Goal: Navigation & Orientation: Find specific page/section

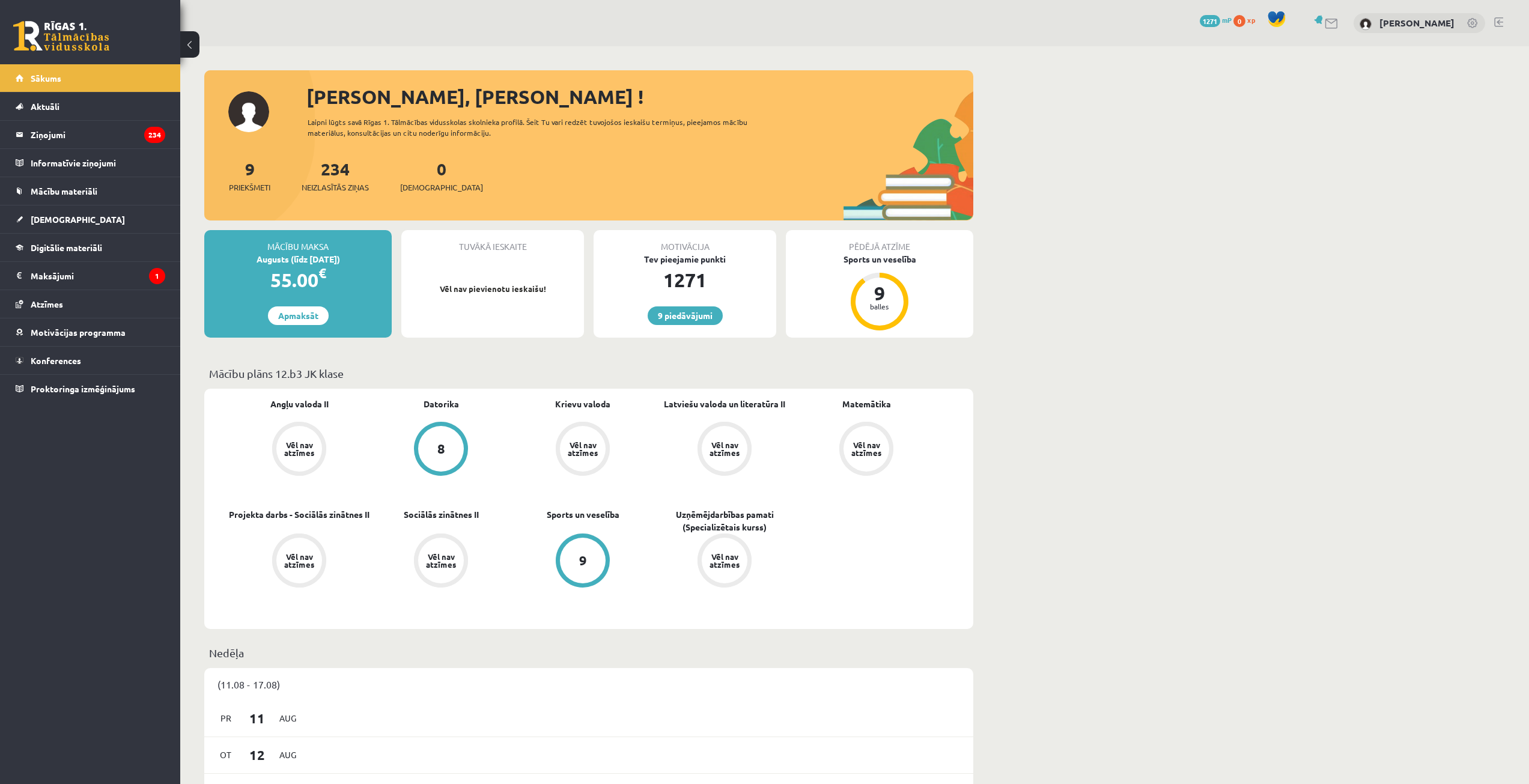
drag, startPoint x: 971, startPoint y: 249, endPoint x: 1214, endPoint y: 311, distance: 250.8
click at [105, 276] on legend "Maksājumi 1" at bounding box center [98, 276] width 135 height 28
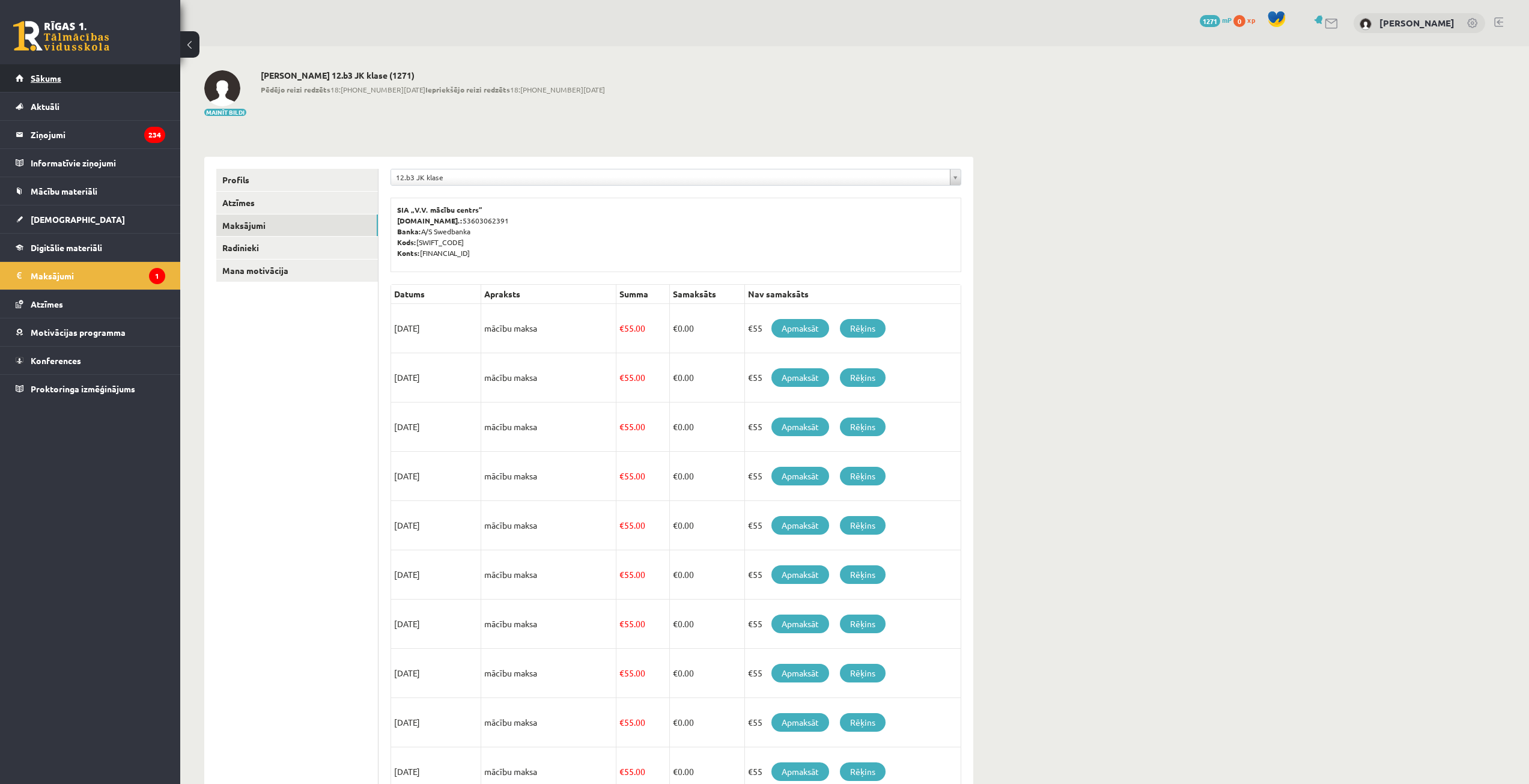
click at [115, 83] on link "Sākums" at bounding box center [90, 78] width 150 height 28
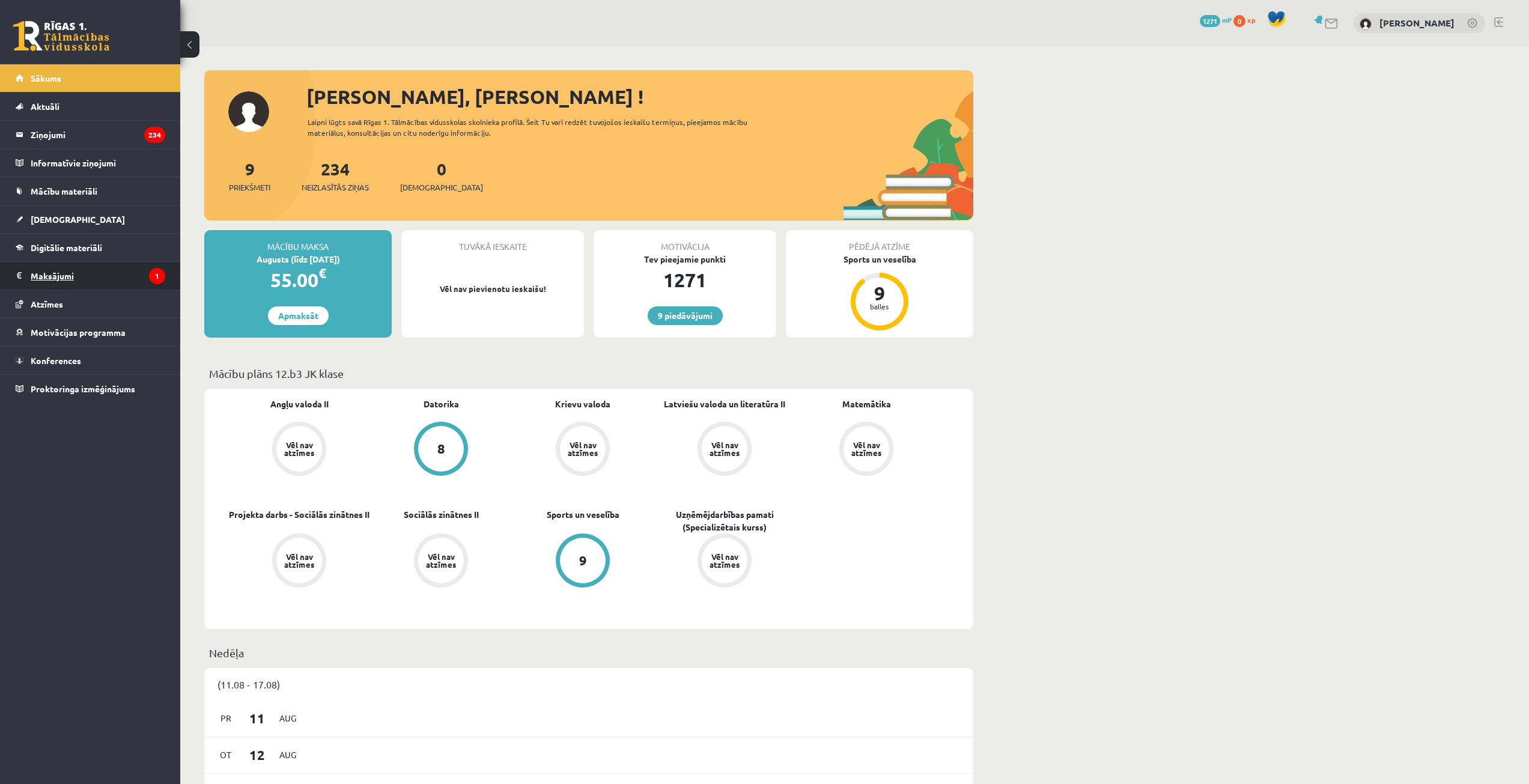
click at [91, 276] on legend "Maksājumi 1" at bounding box center [98, 276] width 135 height 28
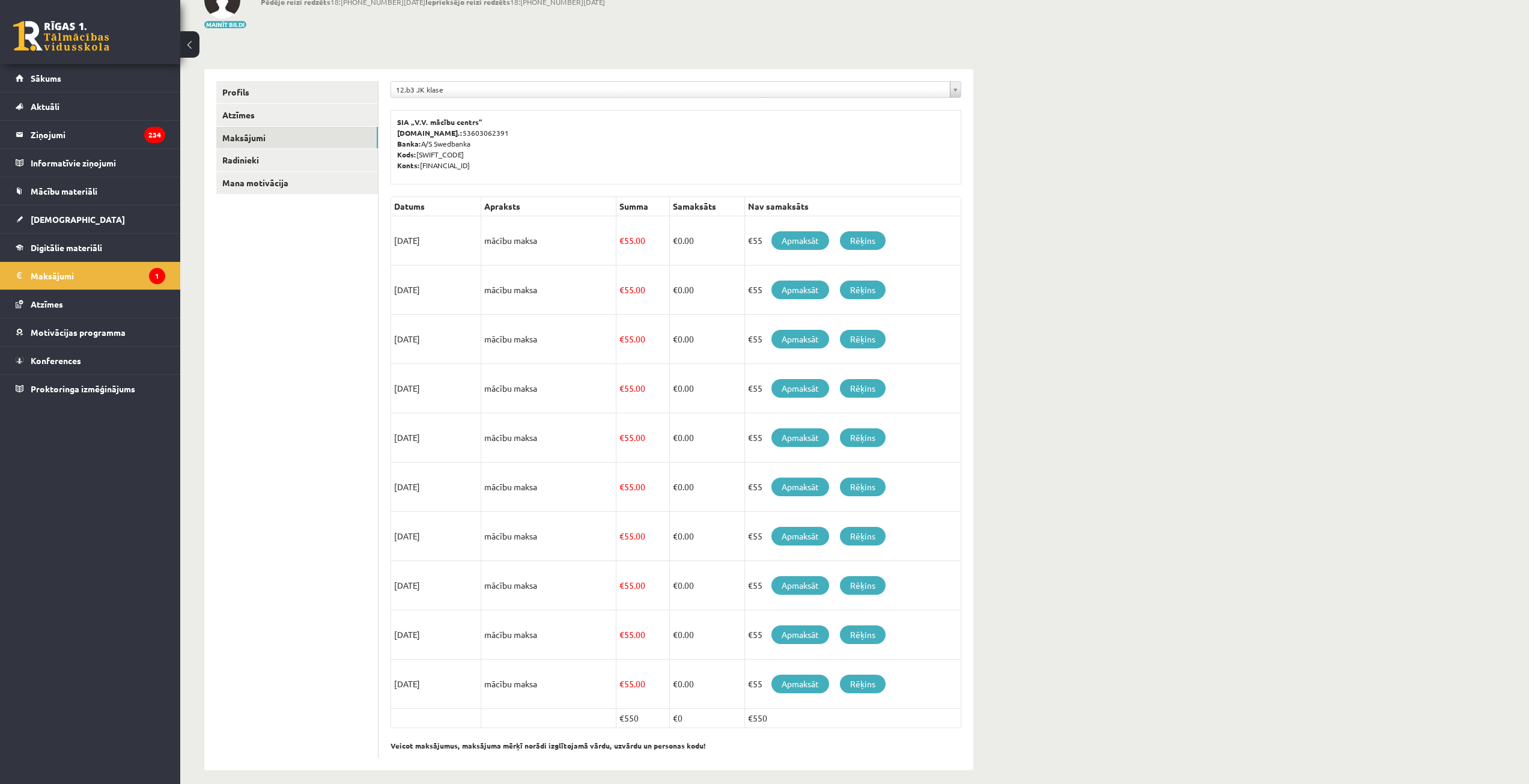
scroll to position [98, 0]
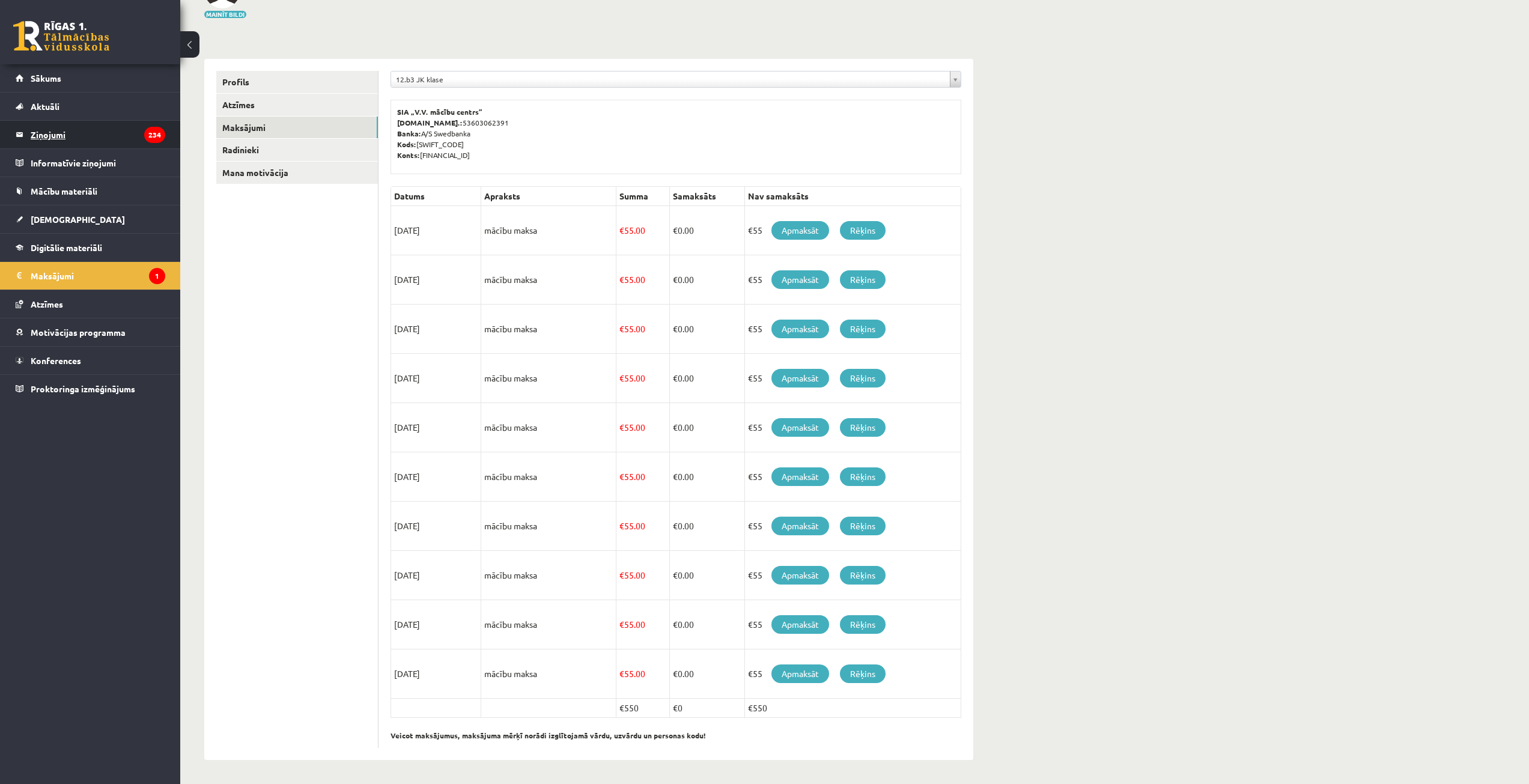
click at [102, 133] on legend "Ziņojumi 234" at bounding box center [98, 135] width 135 height 28
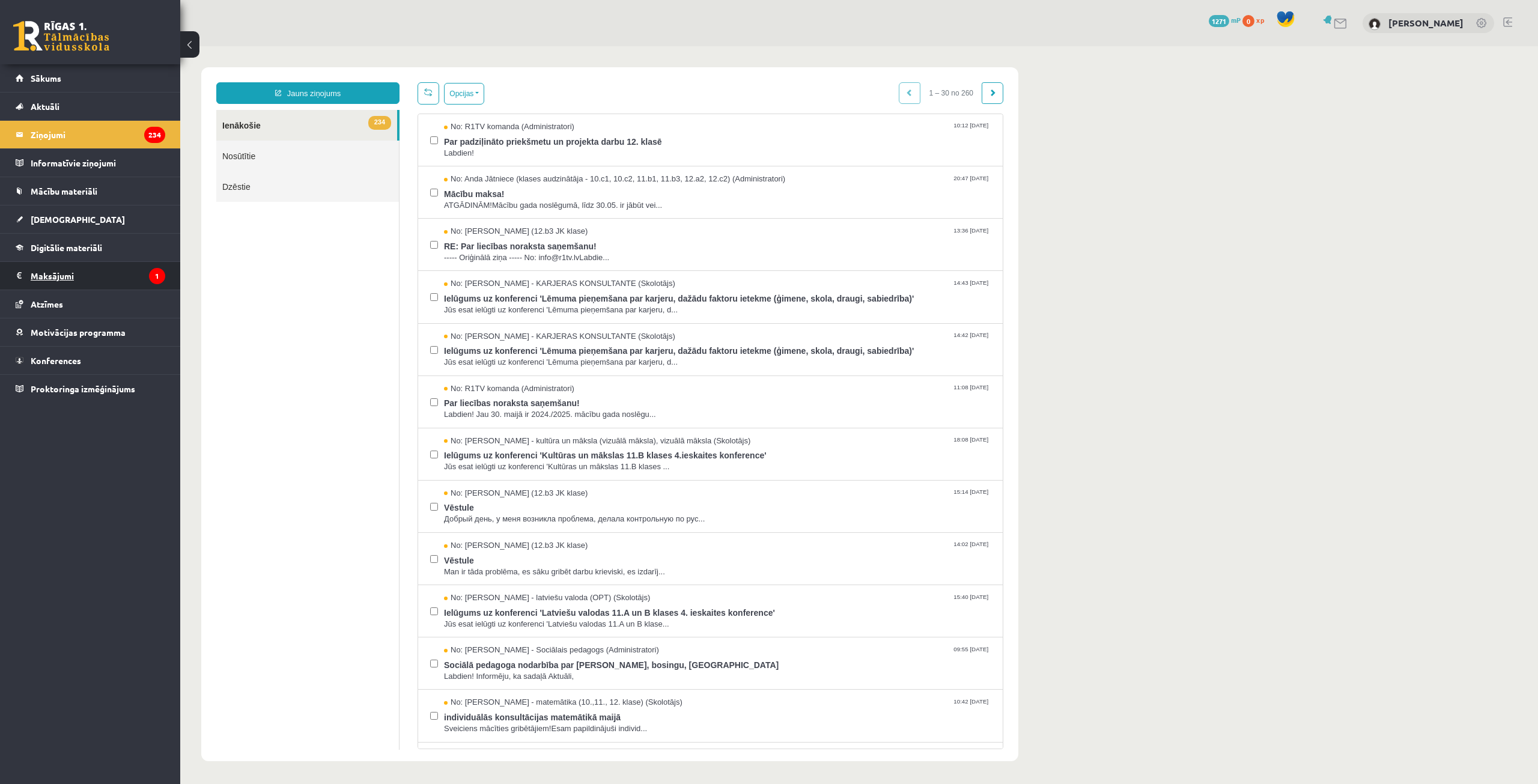
click at [102, 278] on legend "Maksājumi 1" at bounding box center [98, 276] width 135 height 28
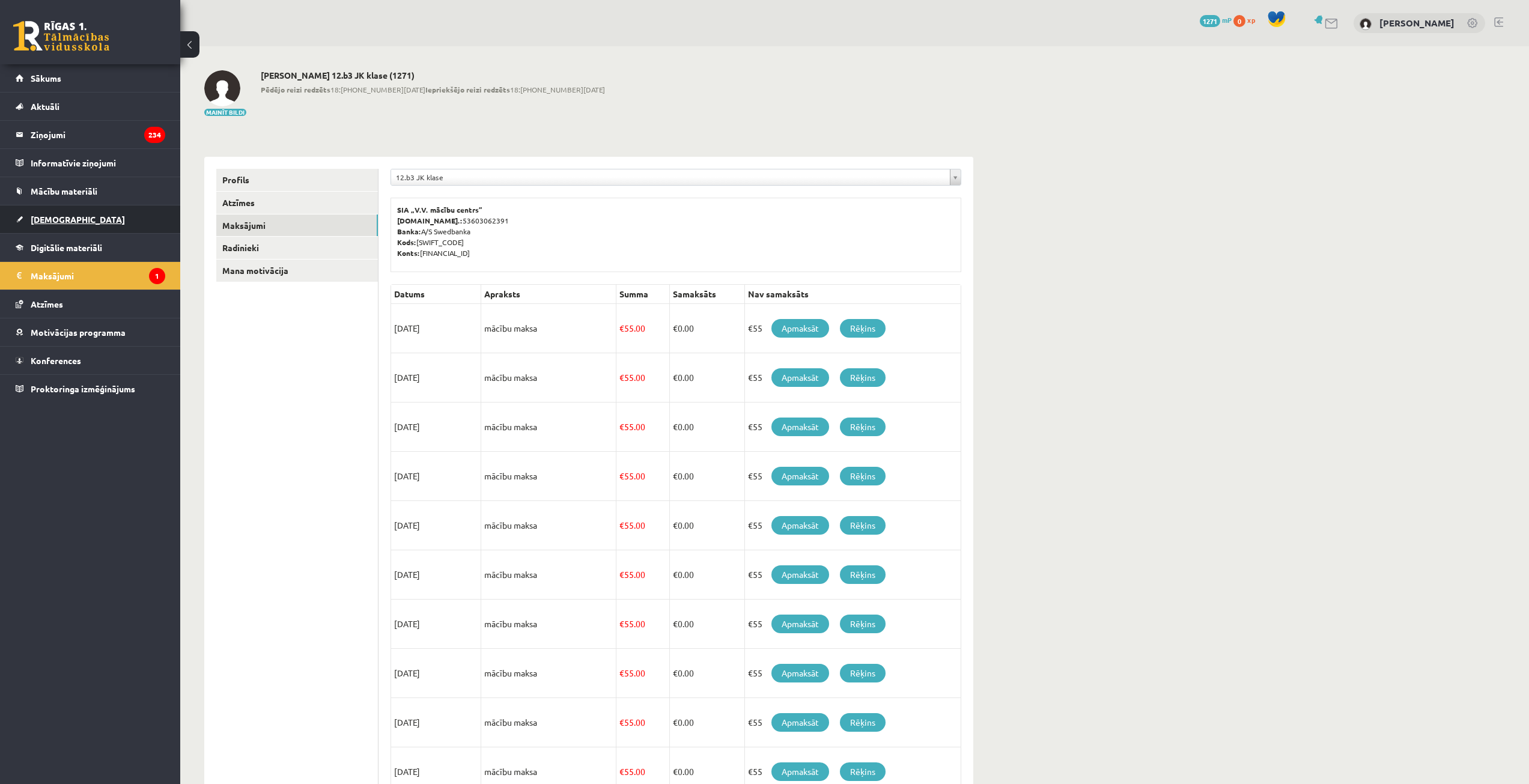
click at [105, 212] on link "[DEMOGRAPHIC_DATA]" at bounding box center [90, 219] width 150 height 28
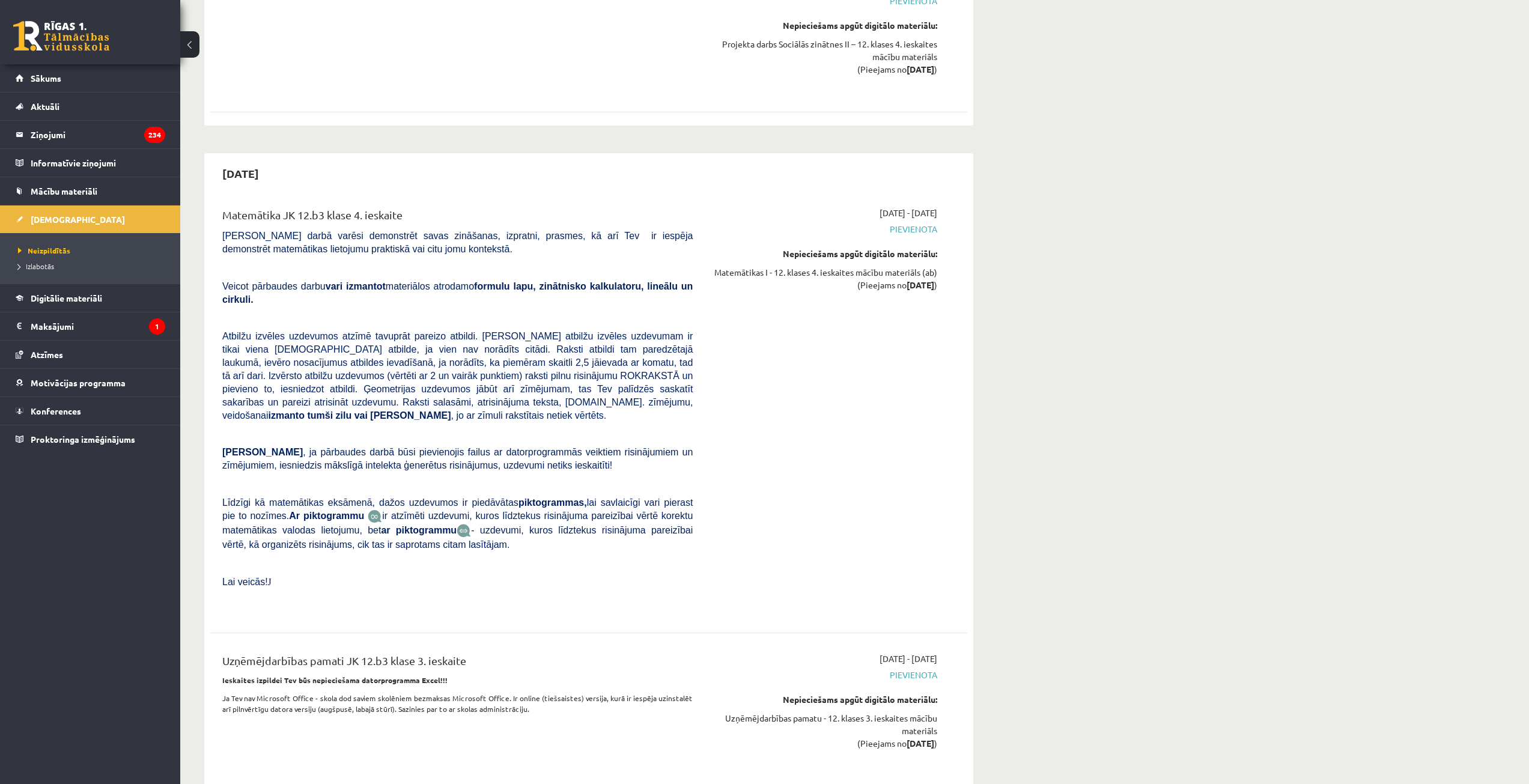
scroll to position [5466, 0]
click at [104, 335] on legend "Maksājumi 1" at bounding box center [98, 326] width 135 height 28
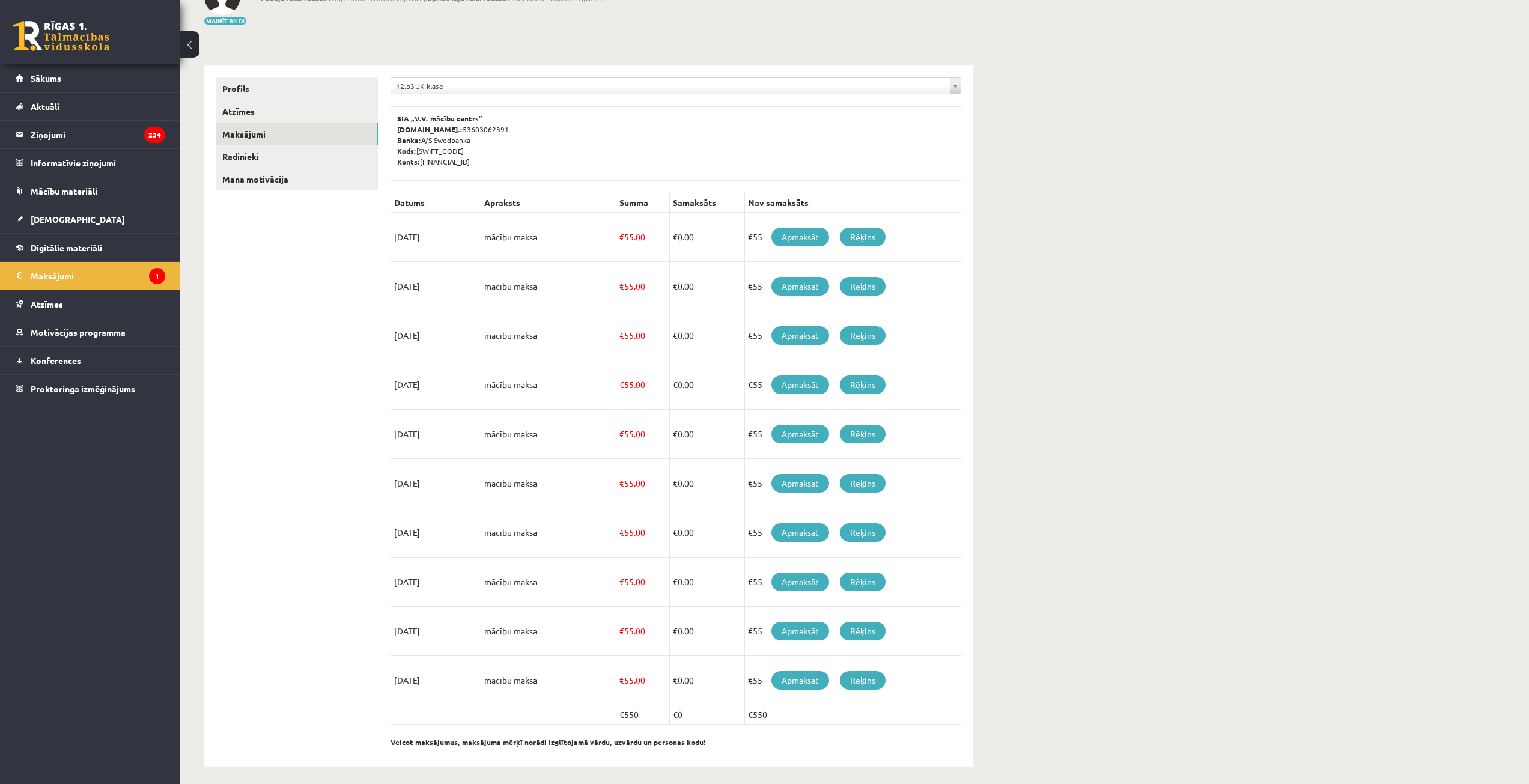
scroll to position [98, 0]
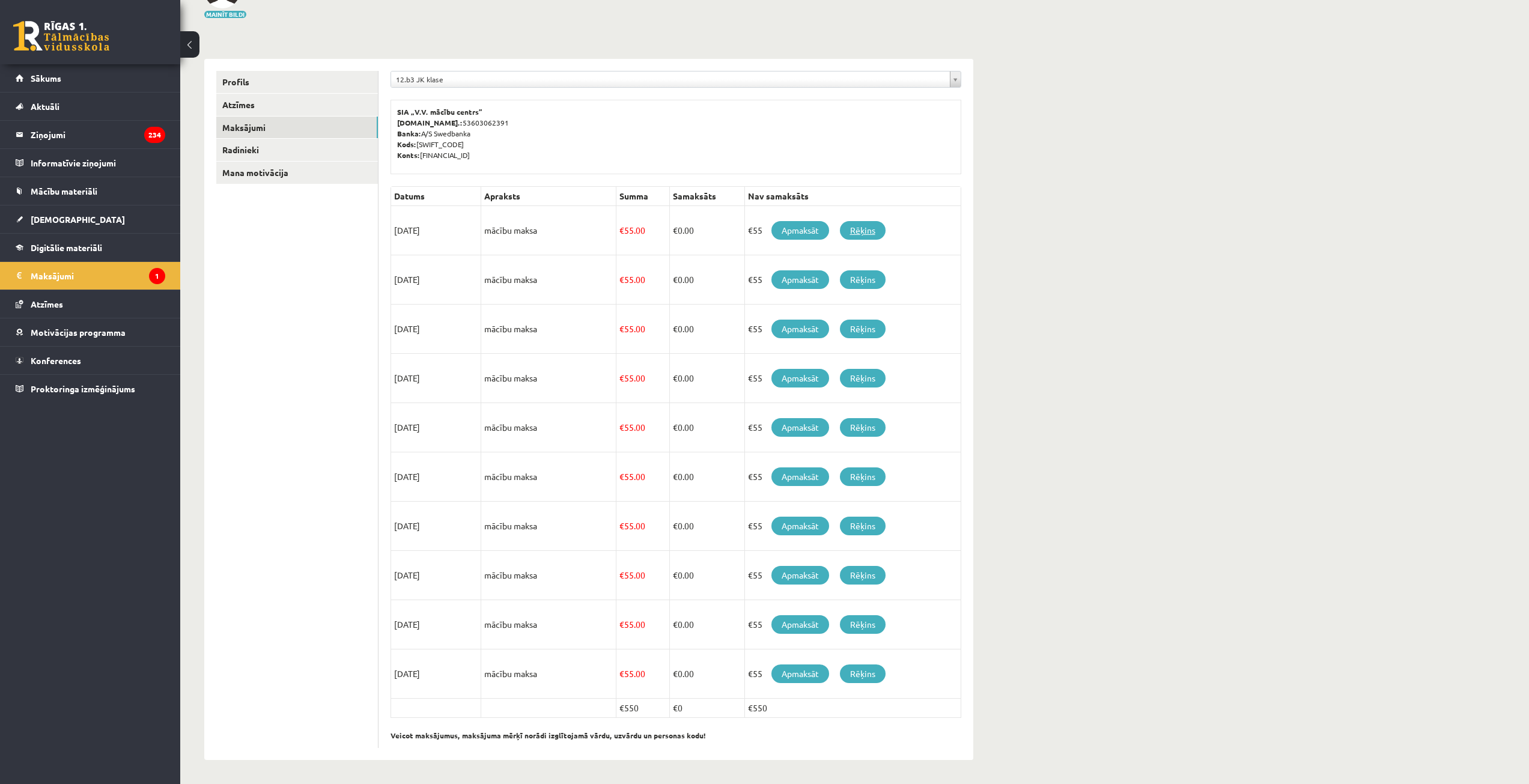
click at [879, 234] on link "Rēķins" at bounding box center [863, 230] width 45 height 18
click at [1237, 696] on div "**********" at bounding box center [854, 366] width 1349 height 835
click at [816, 225] on link "Apmaksāt" at bounding box center [800, 230] width 58 height 18
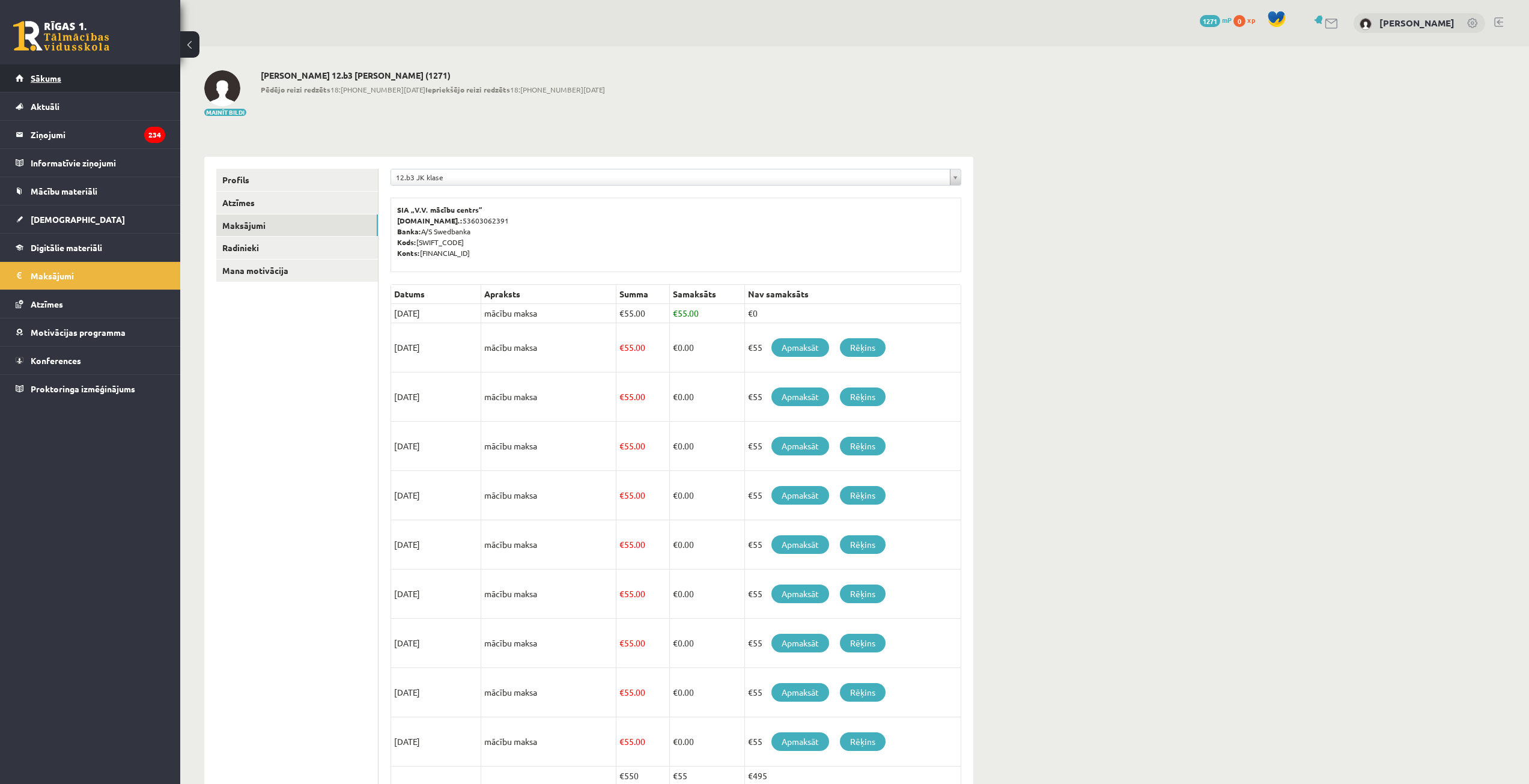
click at [62, 86] on link "Sākums" at bounding box center [90, 78] width 150 height 28
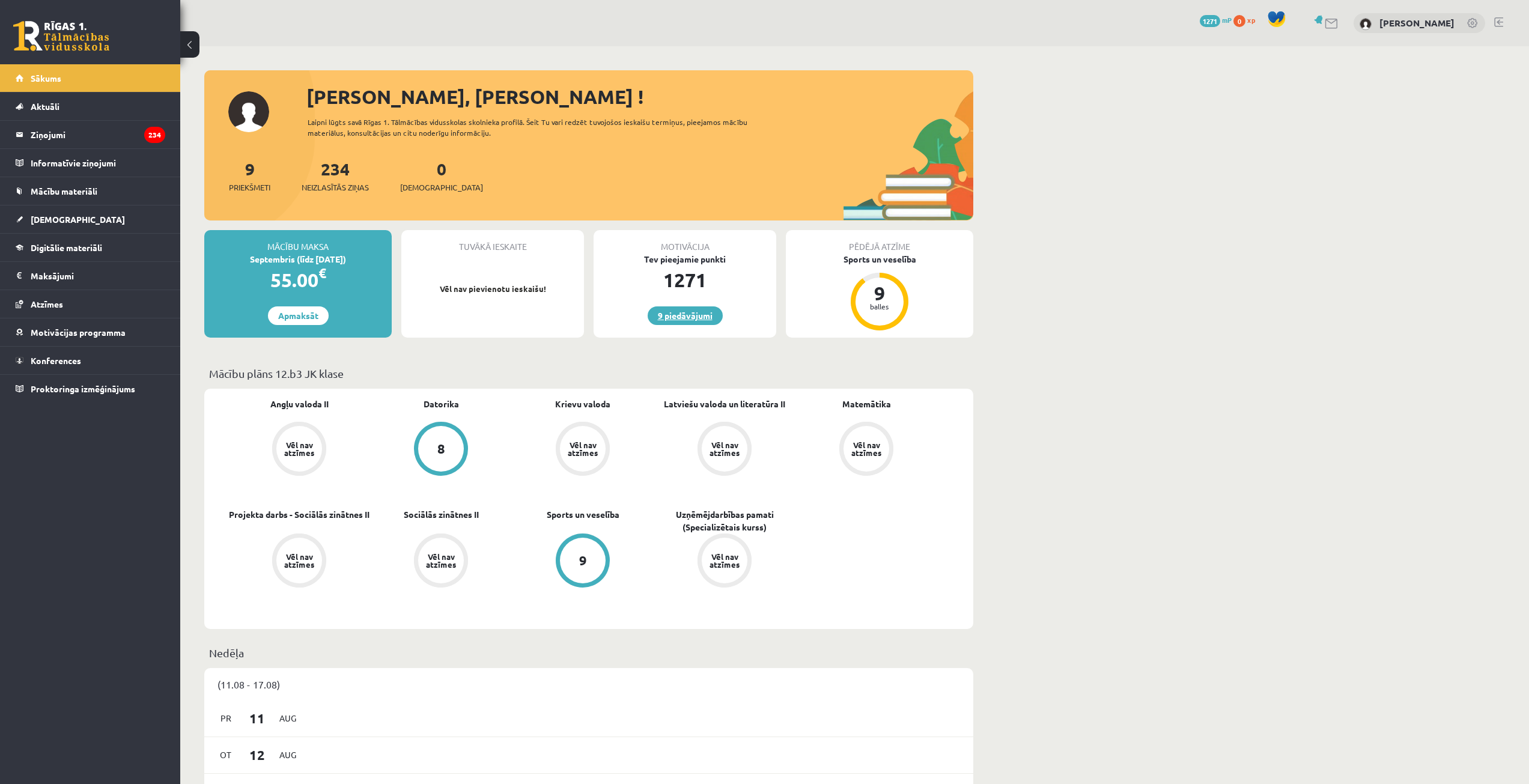
click at [683, 324] on link "9 piedāvājumi" at bounding box center [685, 315] width 75 height 18
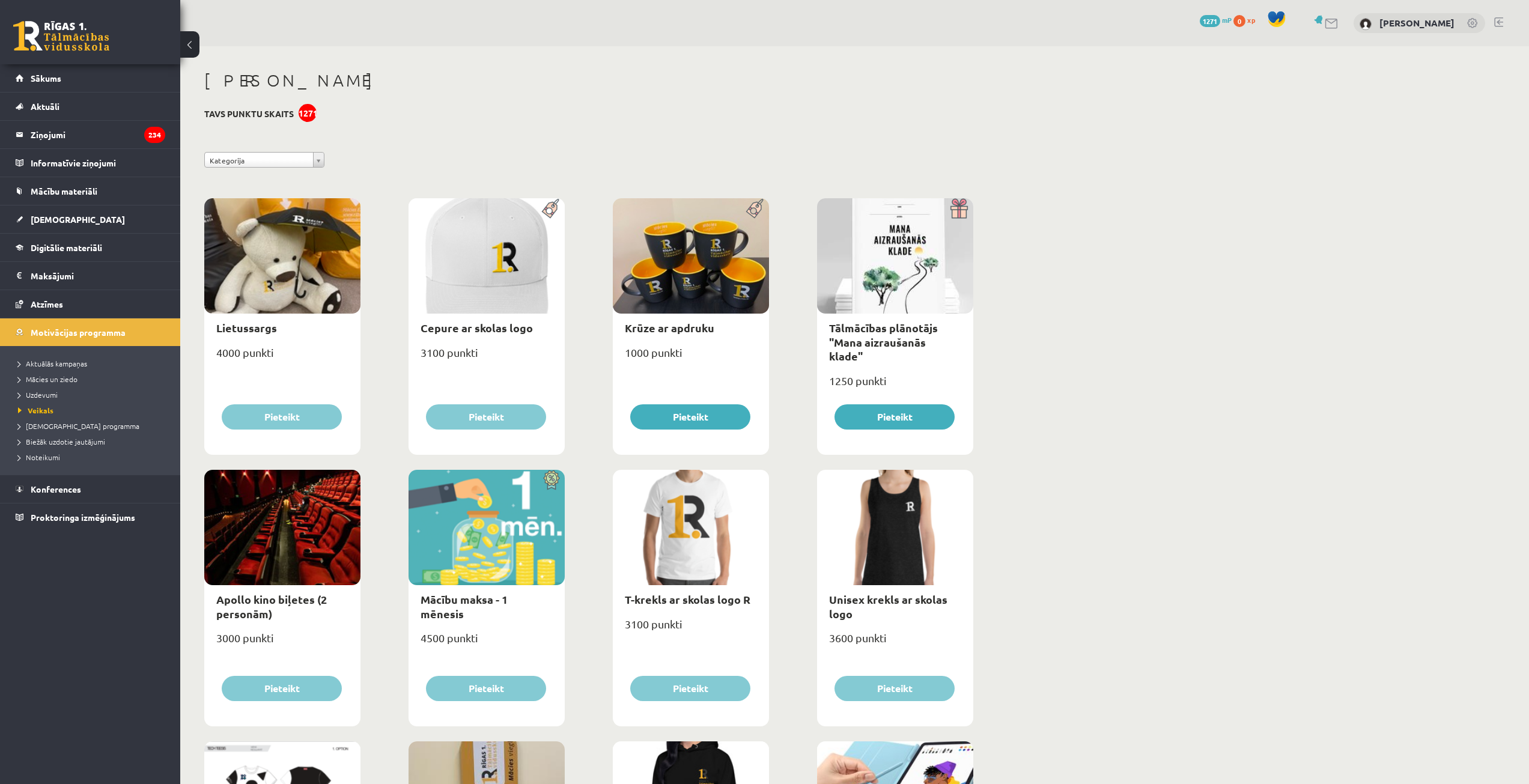
drag, startPoint x: 451, startPoint y: 209, endPoint x: 1162, endPoint y: 436, distance: 746.4
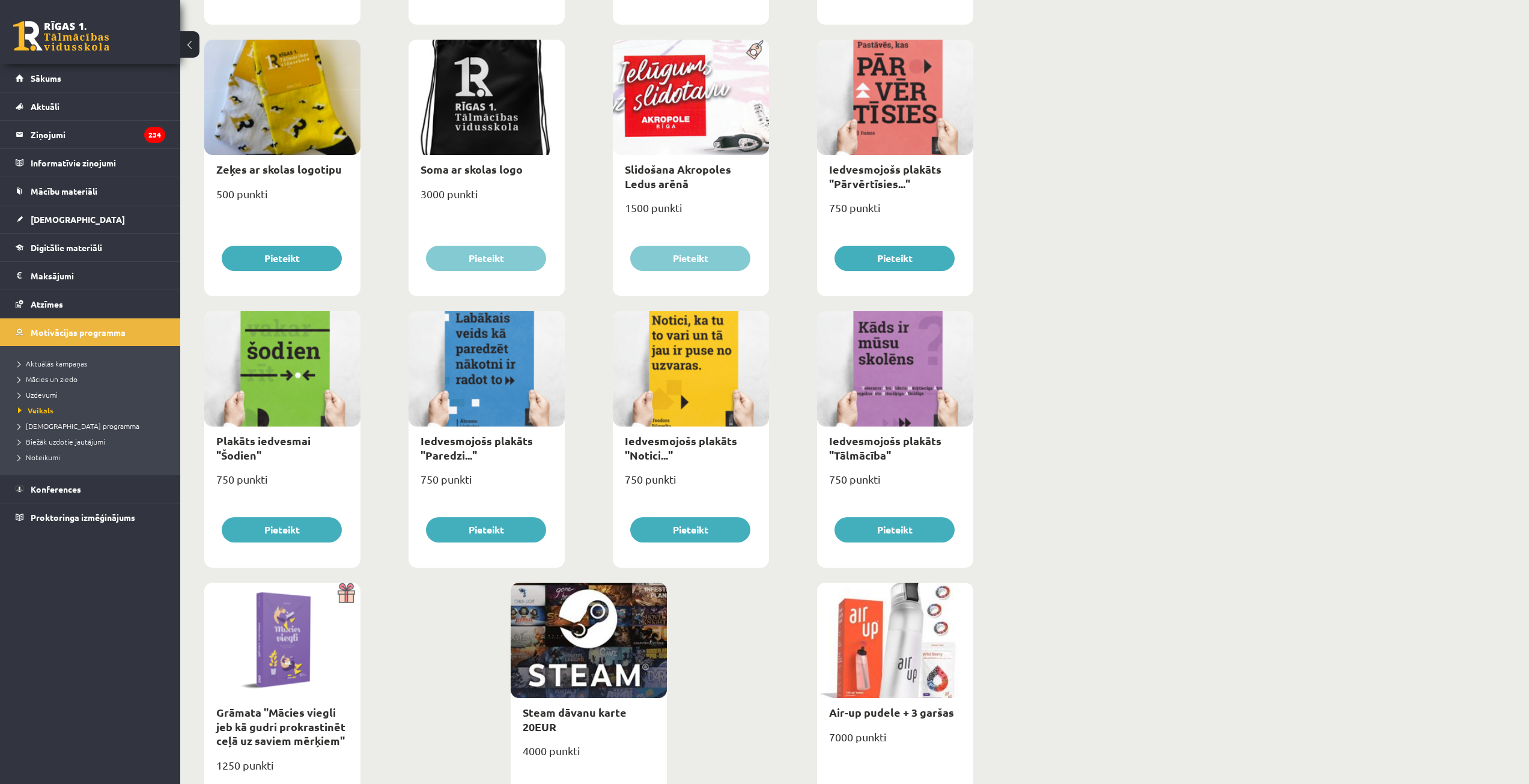
scroll to position [1061, 0]
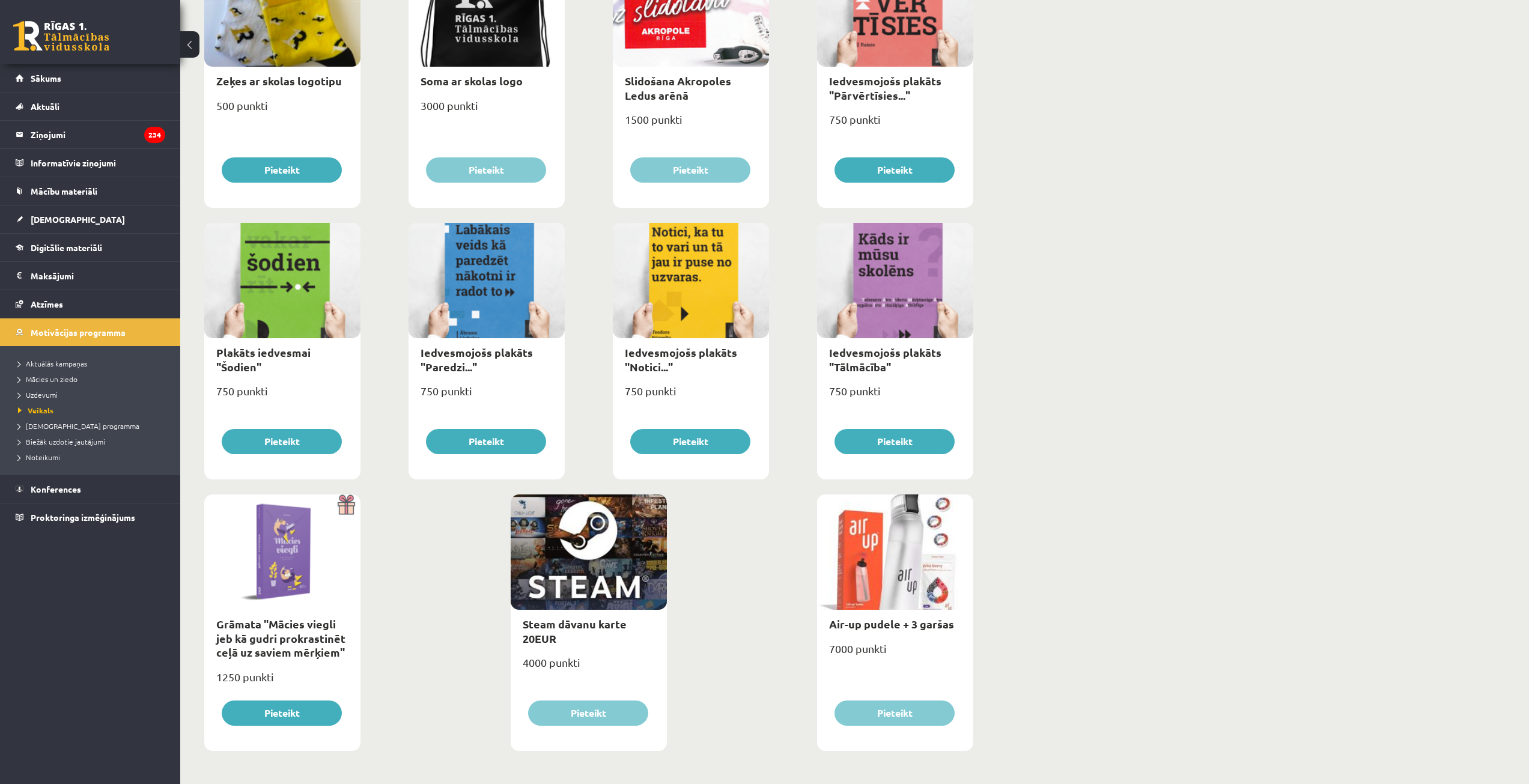
click at [930, 542] on div at bounding box center [895, 552] width 157 height 116
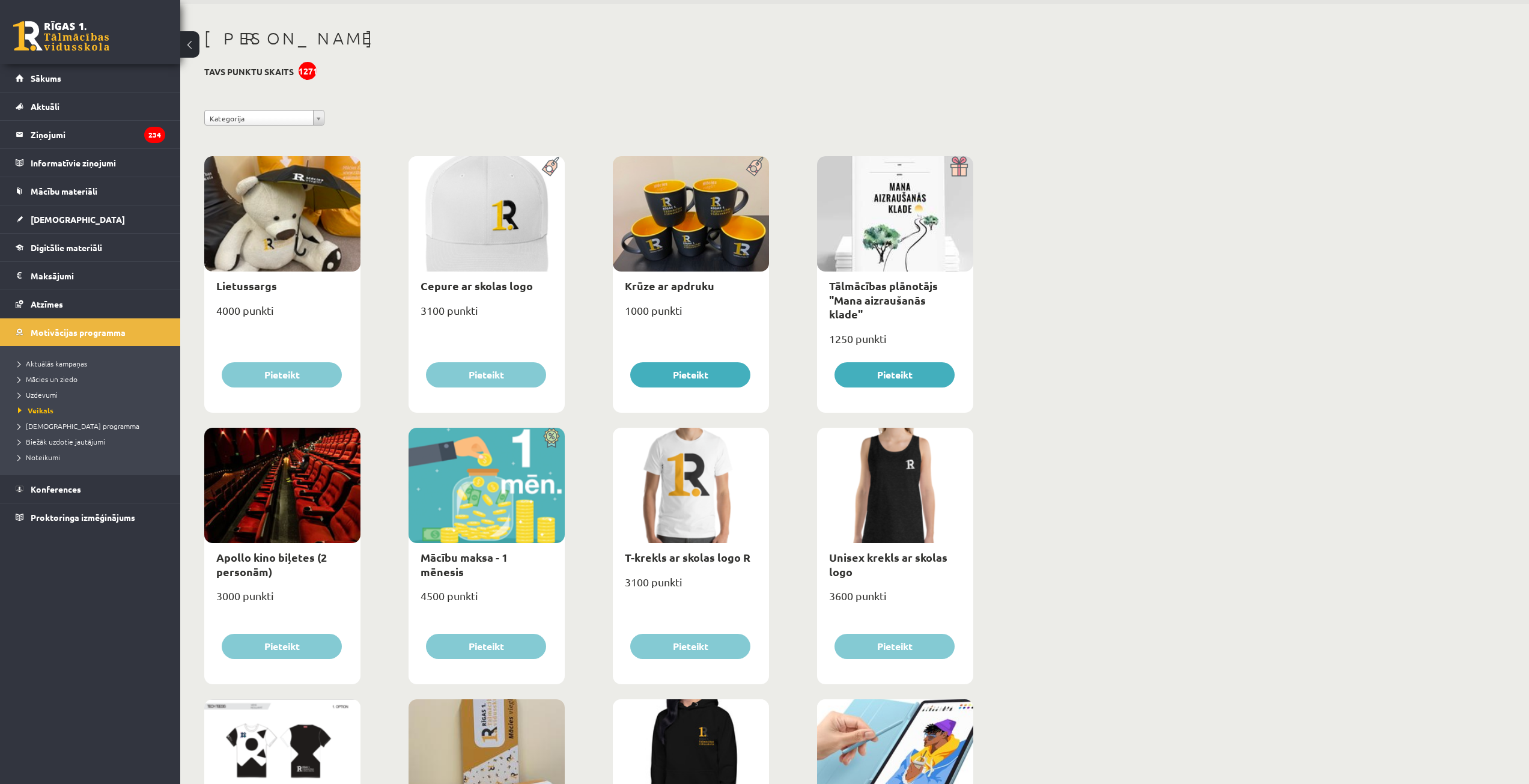
scroll to position [0, 0]
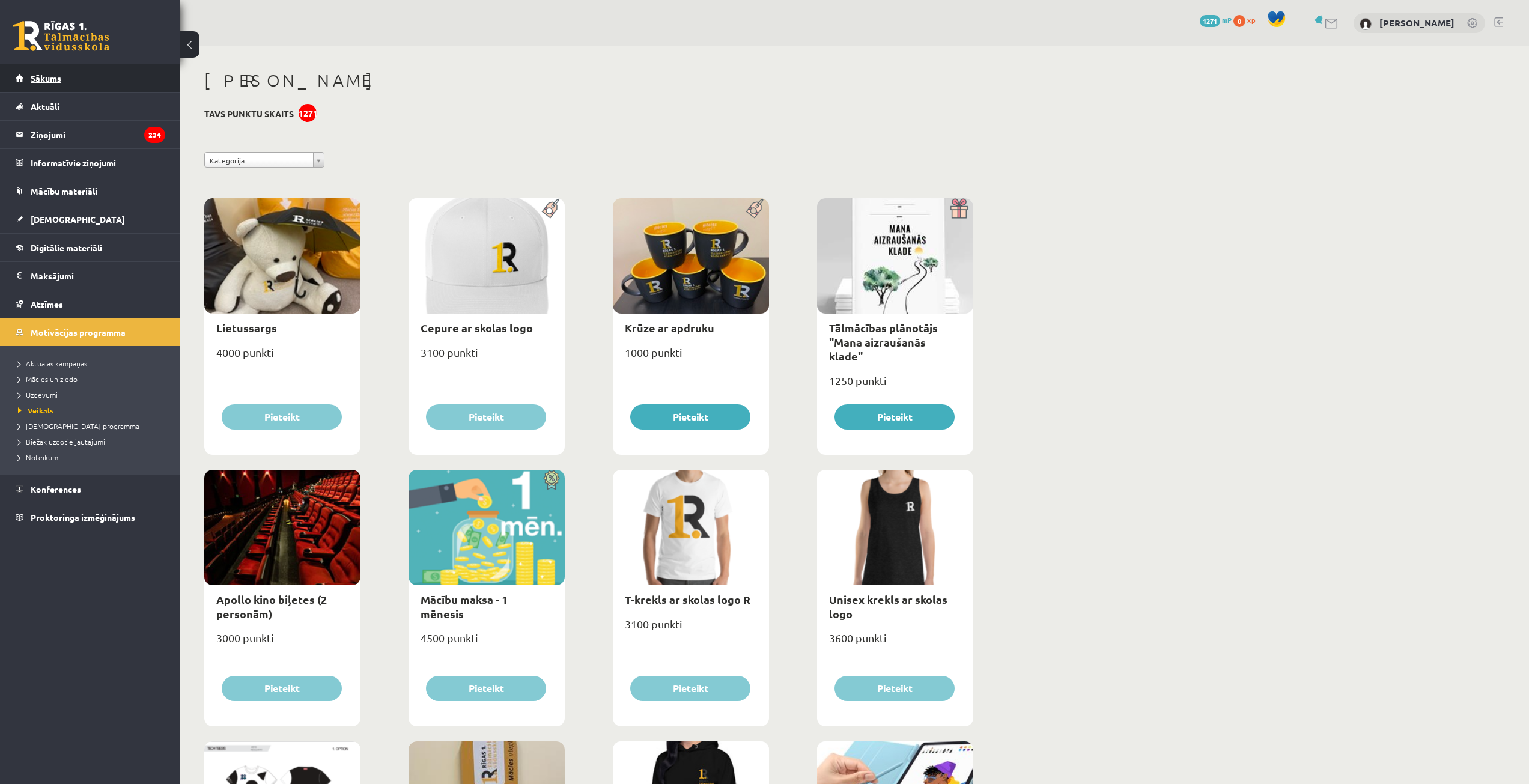
click at [96, 73] on link "Sākums" at bounding box center [90, 78] width 150 height 28
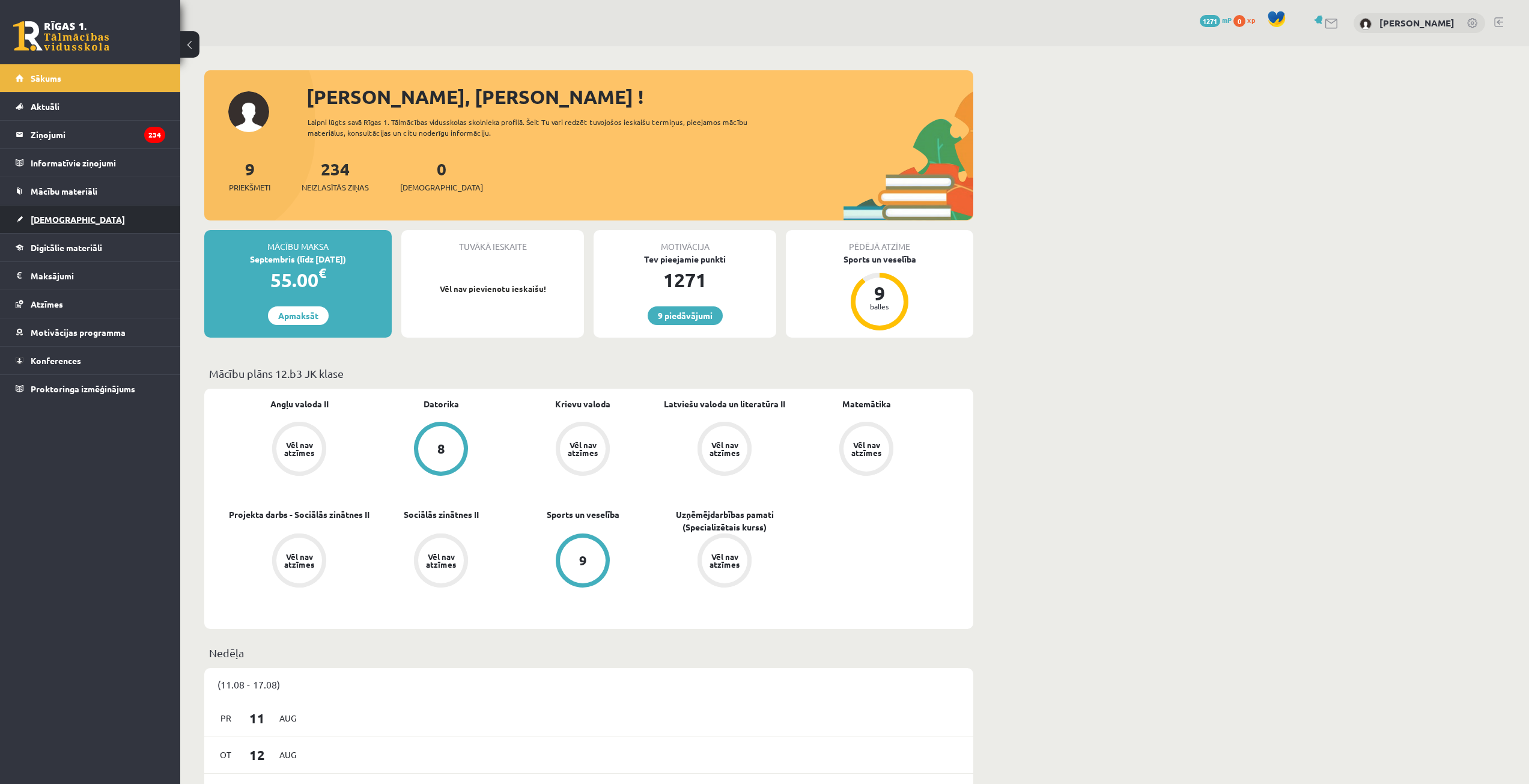
click at [89, 214] on link "[DEMOGRAPHIC_DATA]" at bounding box center [90, 219] width 150 height 28
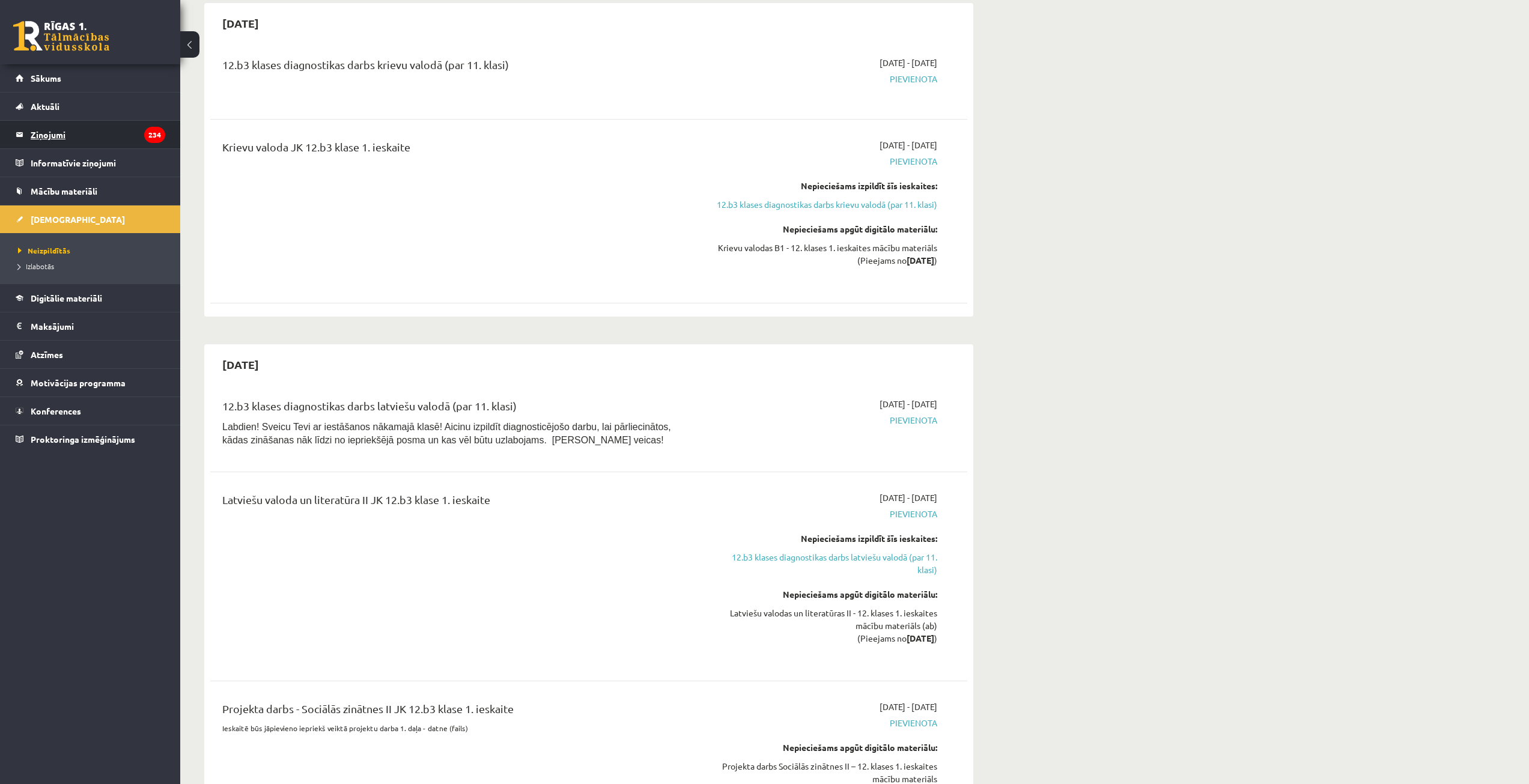
scroll to position [1322, 0]
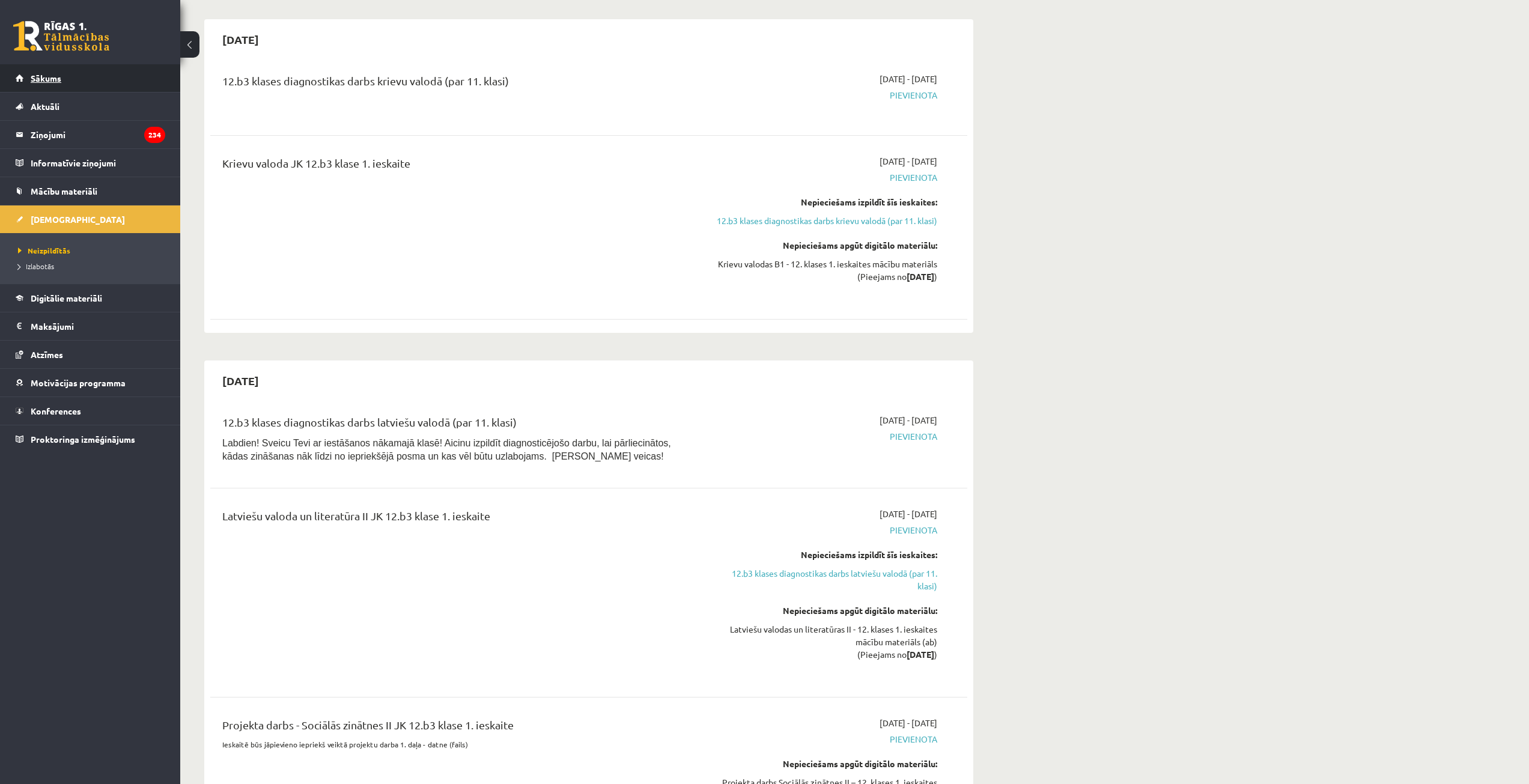
click at [75, 86] on link "Sākums" at bounding box center [90, 78] width 150 height 28
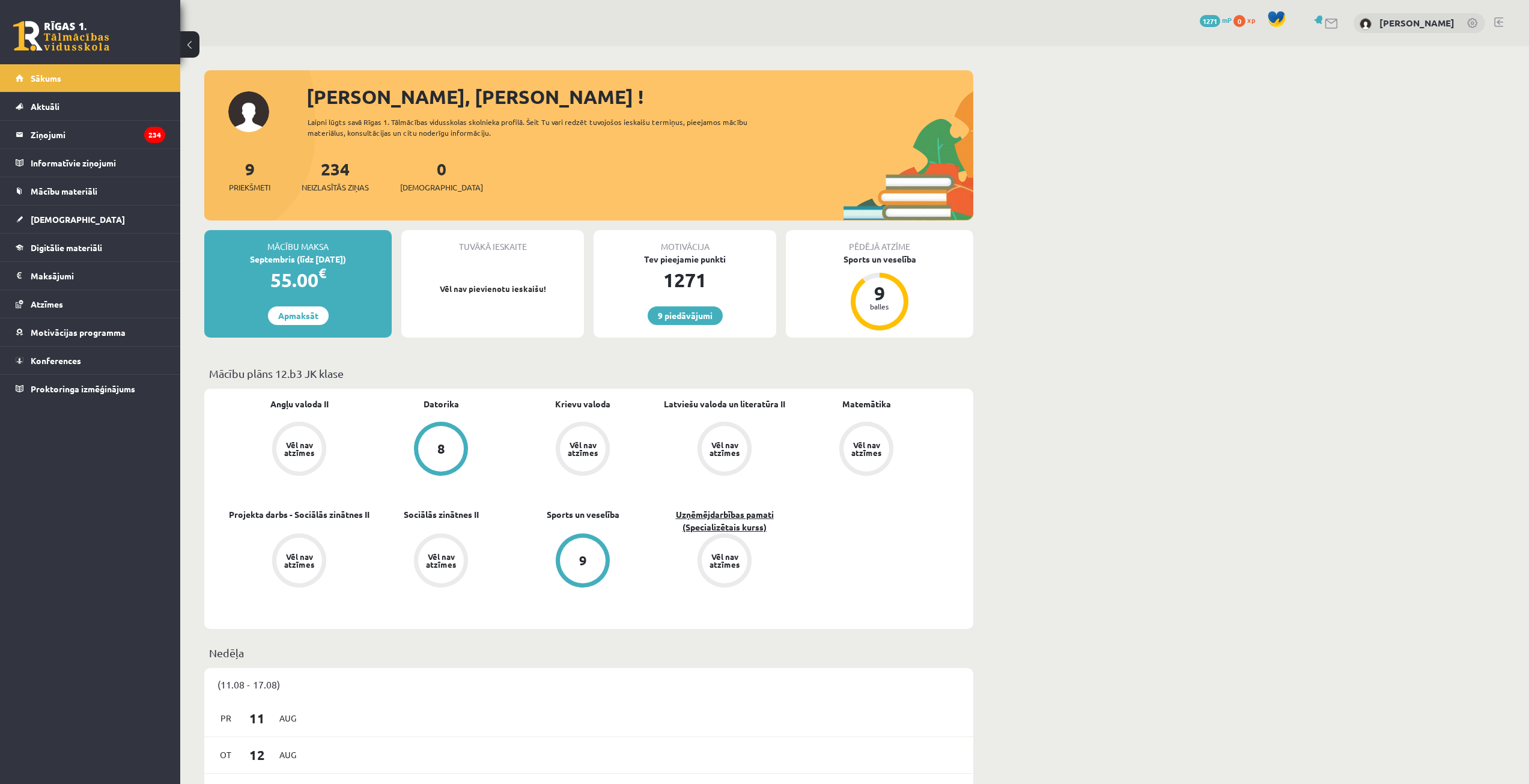
click at [721, 524] on link "Uzņēmējdarbības pamati (Specializētais kurss)" at bounding box center [725, 521] width 142 height 25
click at [116, 396] on link "Proktoringa izmēģinājums" at bounding box center [90, 388] width 150 height 28
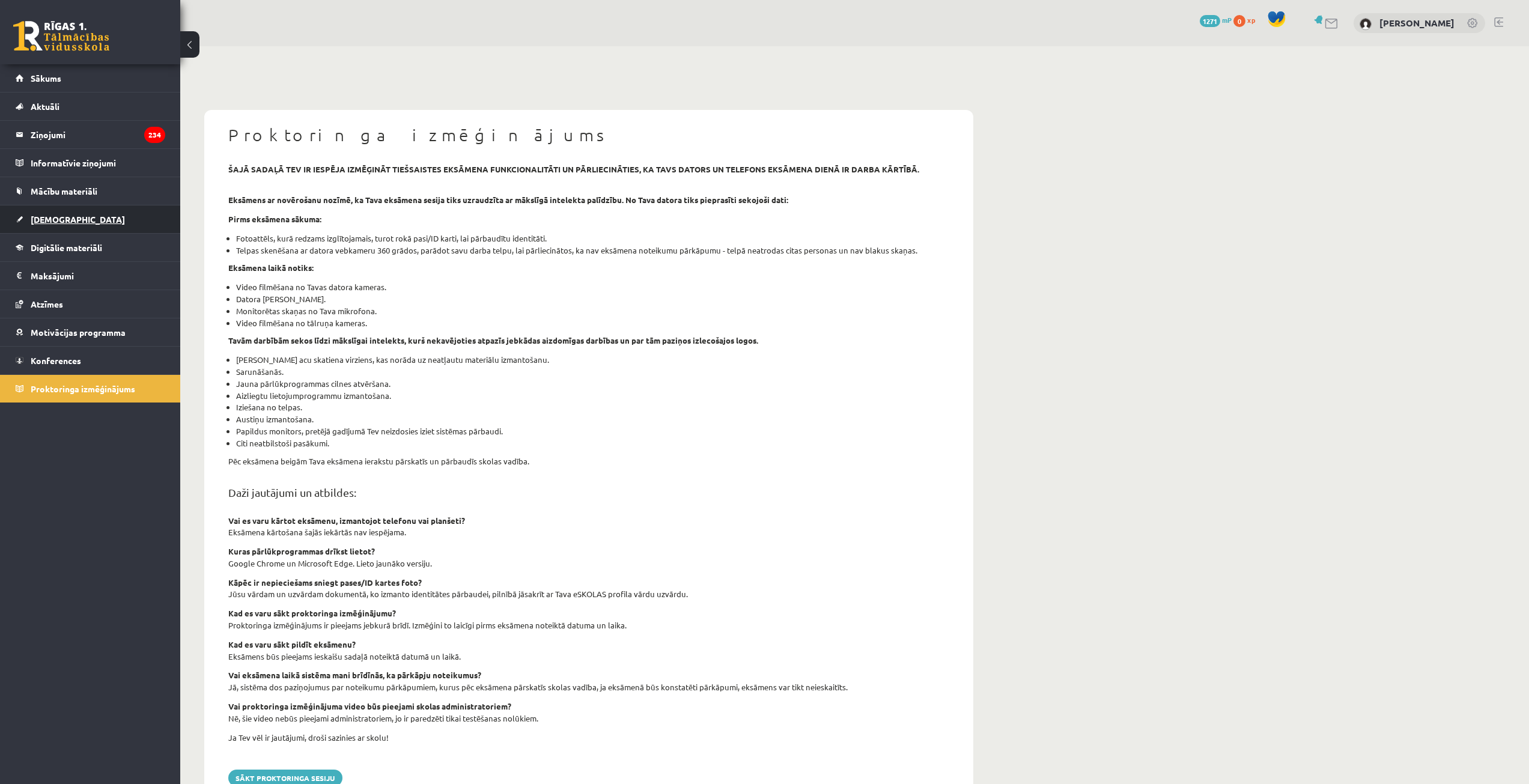
click at [79, 219] on link "[DEMOGRAPHIC_DATA]" at bounding box center [90, 219] width 150 height 28
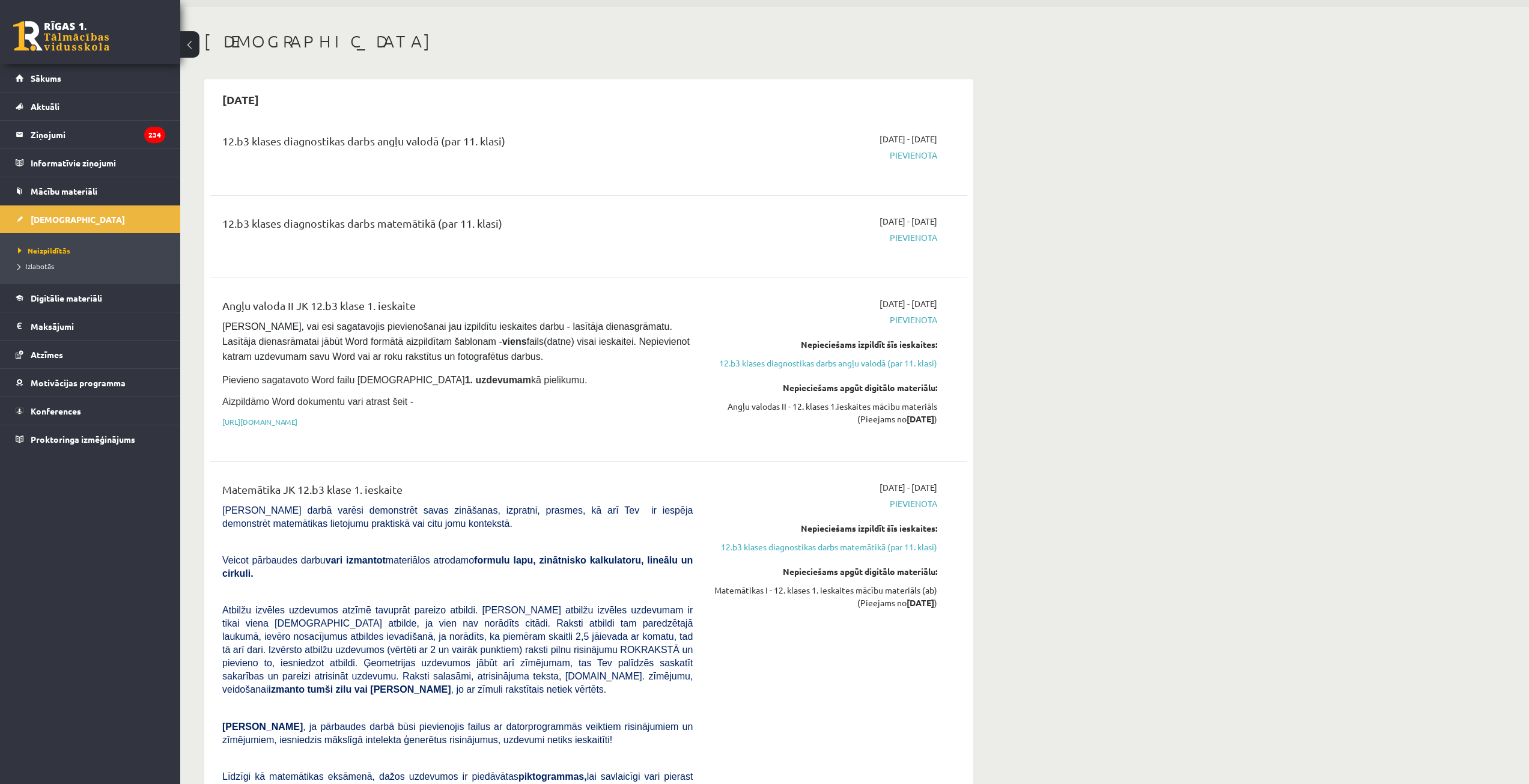
scroll to position [60, 0]
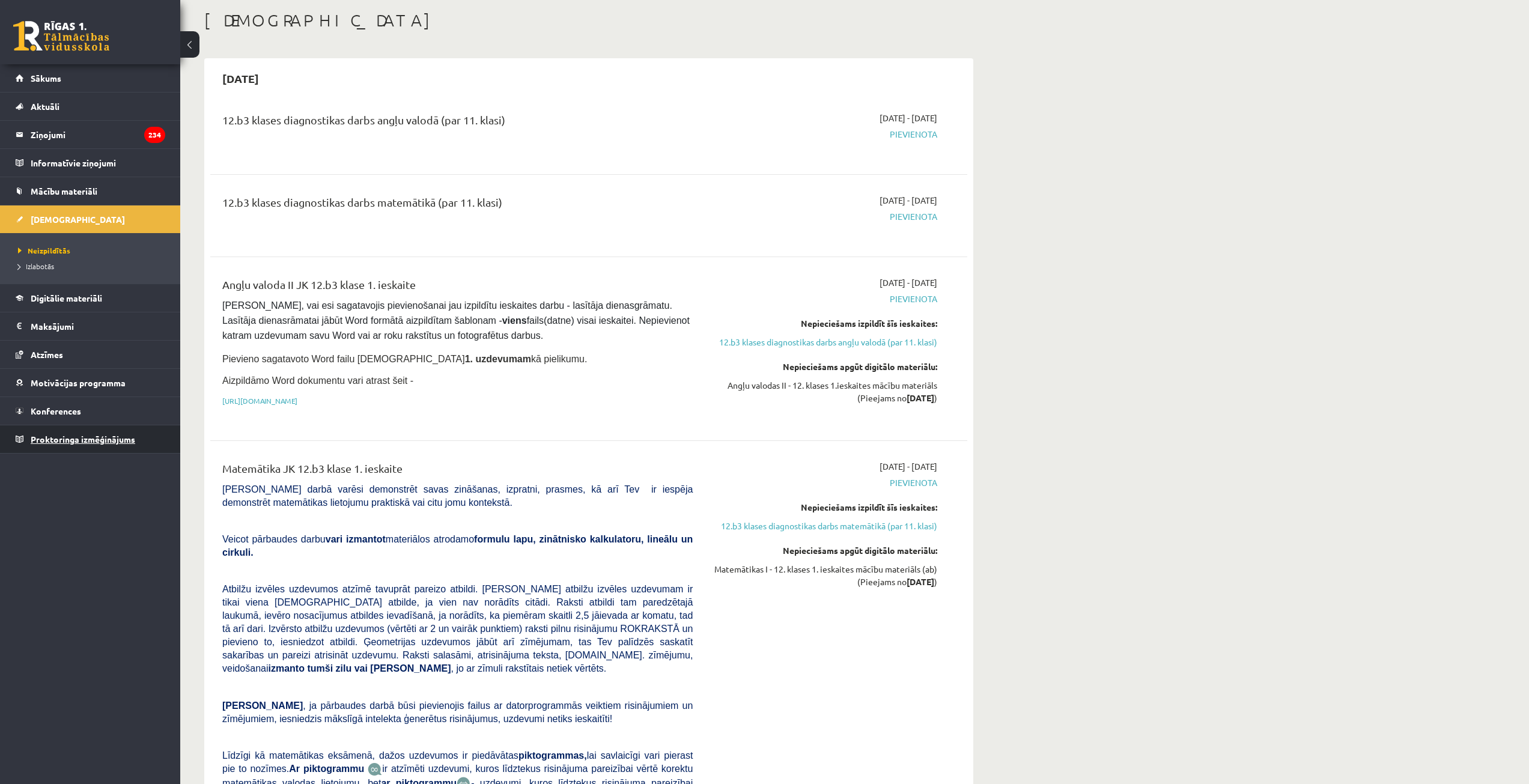
click at [127, 439] on span "Proktoringa izmēģinājums" at bounding box center [83, 439] width 105 height 11
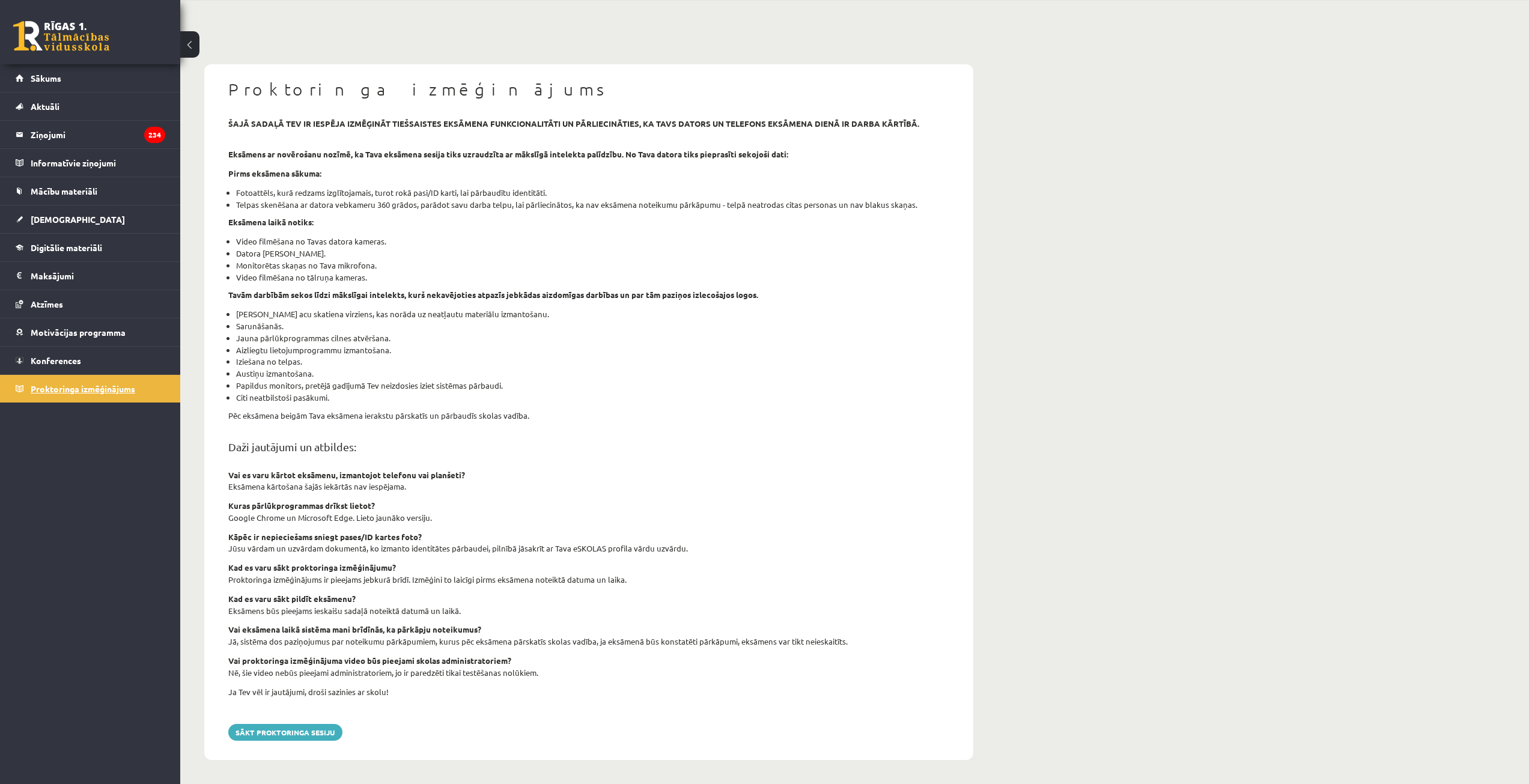
scroll to position [45, 0]
click at [69, 220] on link "[DEMOGRAPHIC_DATA]" at bounding box center [90, 219] width 150 height 28
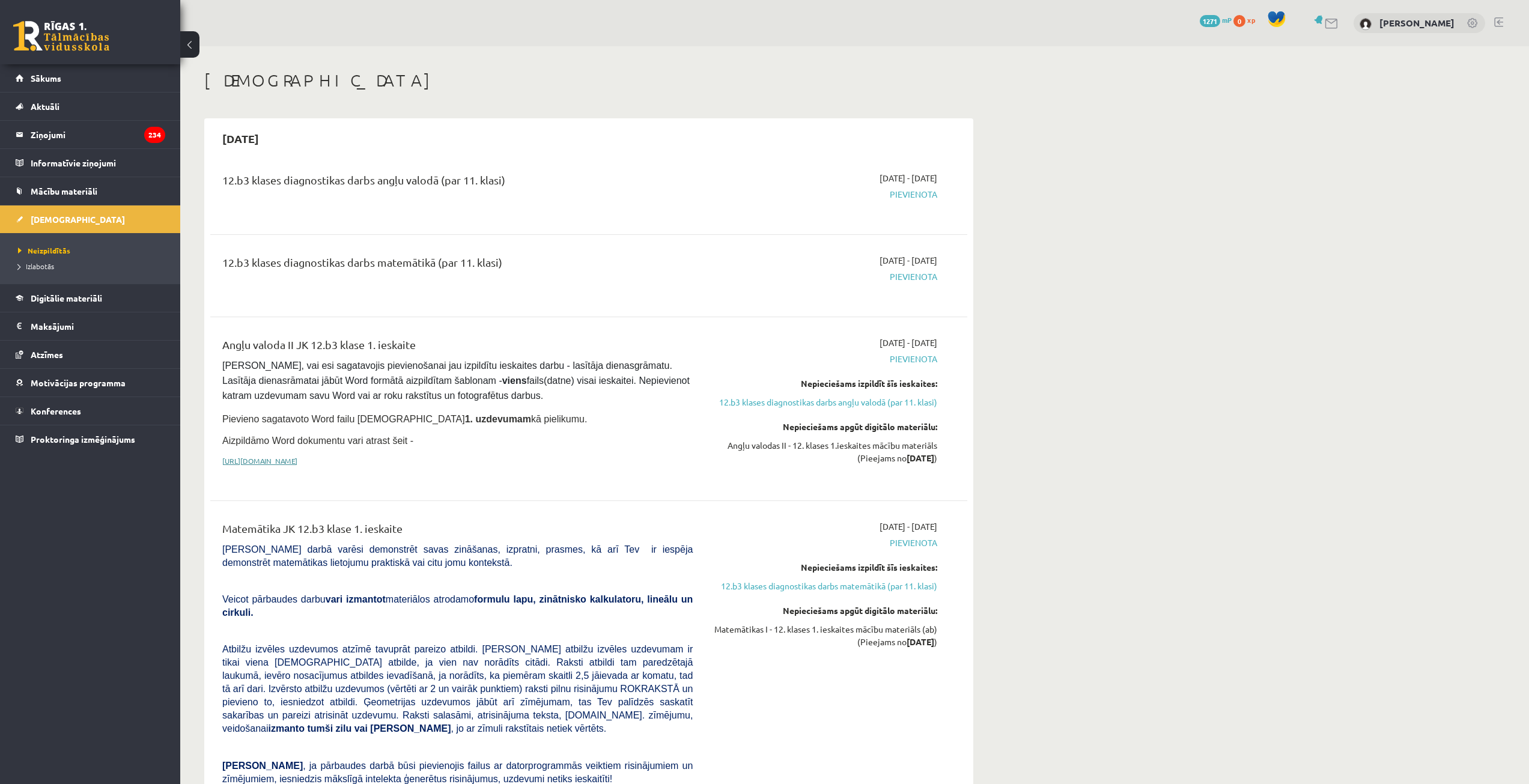
click at [298, 460] on link "https://drive.google.com/drive/folders/1IHE_ip15KOAbO2Se1NDGwZ2e__vlzPUf?usp=sh…" at bounding box center [260, 460] width 75 height 10
click at [904, 406] on link "12.b3 klases diagnostikas darbs angļu valodā (par 11. klasi)" at bounding box center [824, 402] width 227 height 12
click at [884, 402] on link "12.b3 klases diagnostikas darbs angļu valodā (par 11. klasi)" at bounding box center [824, 402] width 227 height 12
click at [86, 190] on span "Mācību materiāli" at bounding box center [64, 191] width 67 height 11
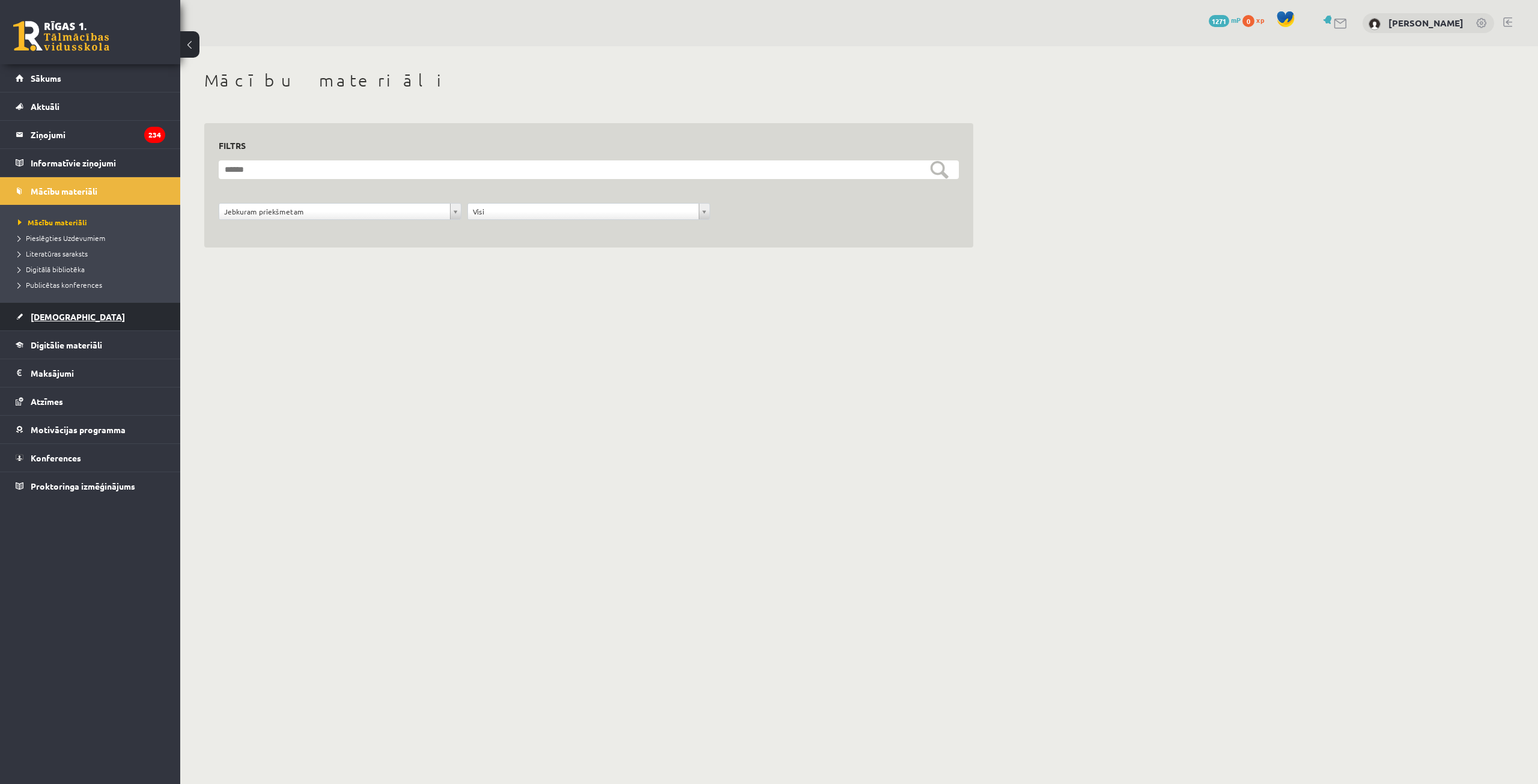
click at [81, 320] on link "[DEMOGRAPHIC_DATA]" at bounding box center [90, 317] width 150 height 28
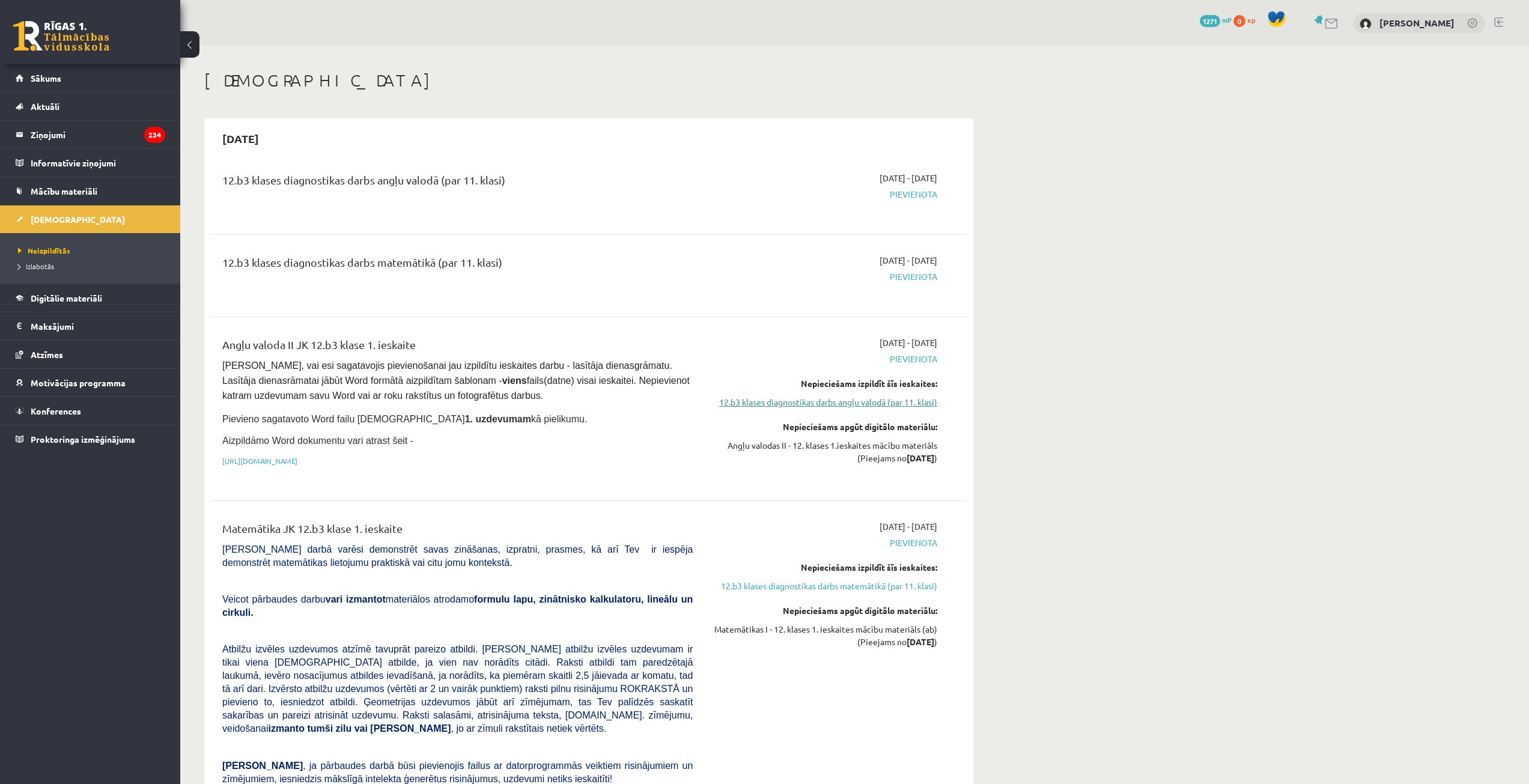
click at [771, 402] on link "12.b3 klases diagnostikas darbs angļu valodā (par 11. klasi)" at bounding box center [824, 402] width 227 height 12
drag, startPoint x: 958, startPoint y: 339, endPoint x: 900, endPoint y: 349, distance: 58.9
click at [888, 336] on div "Angļu valoda II JK 12.b3 klase 1. ieskaite Pārliecinies, vai esi sagatavojis pi…" at bounding box center [588, 409] width 757 height 169
click at [103, 88] on link "Sākums" at bounding box center [90, 78] width 150 height 28
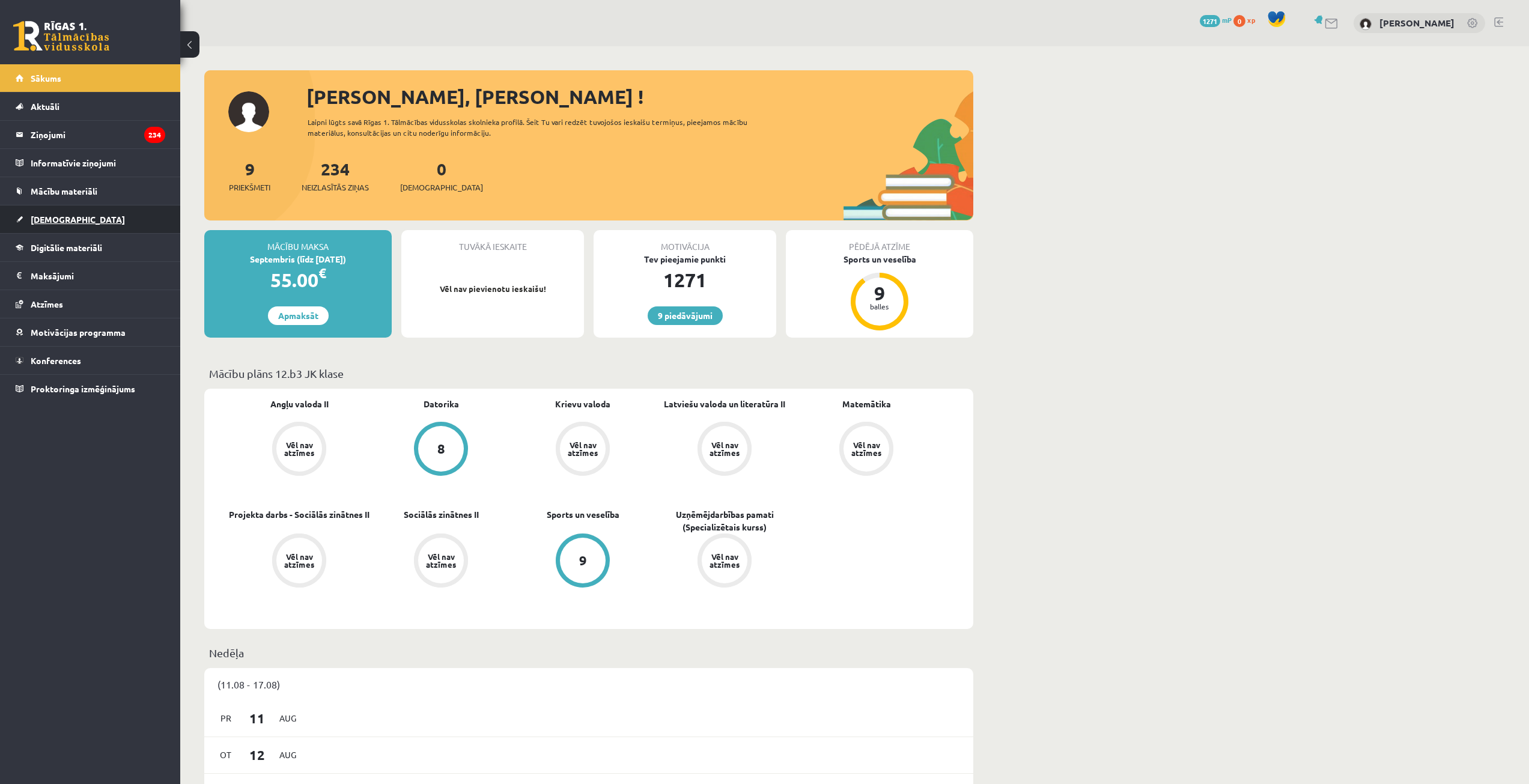
click at [92, 214] on link "[DEMOGRAPHIC_DATA]" at bounding box center [90, 219] width 150 height 28
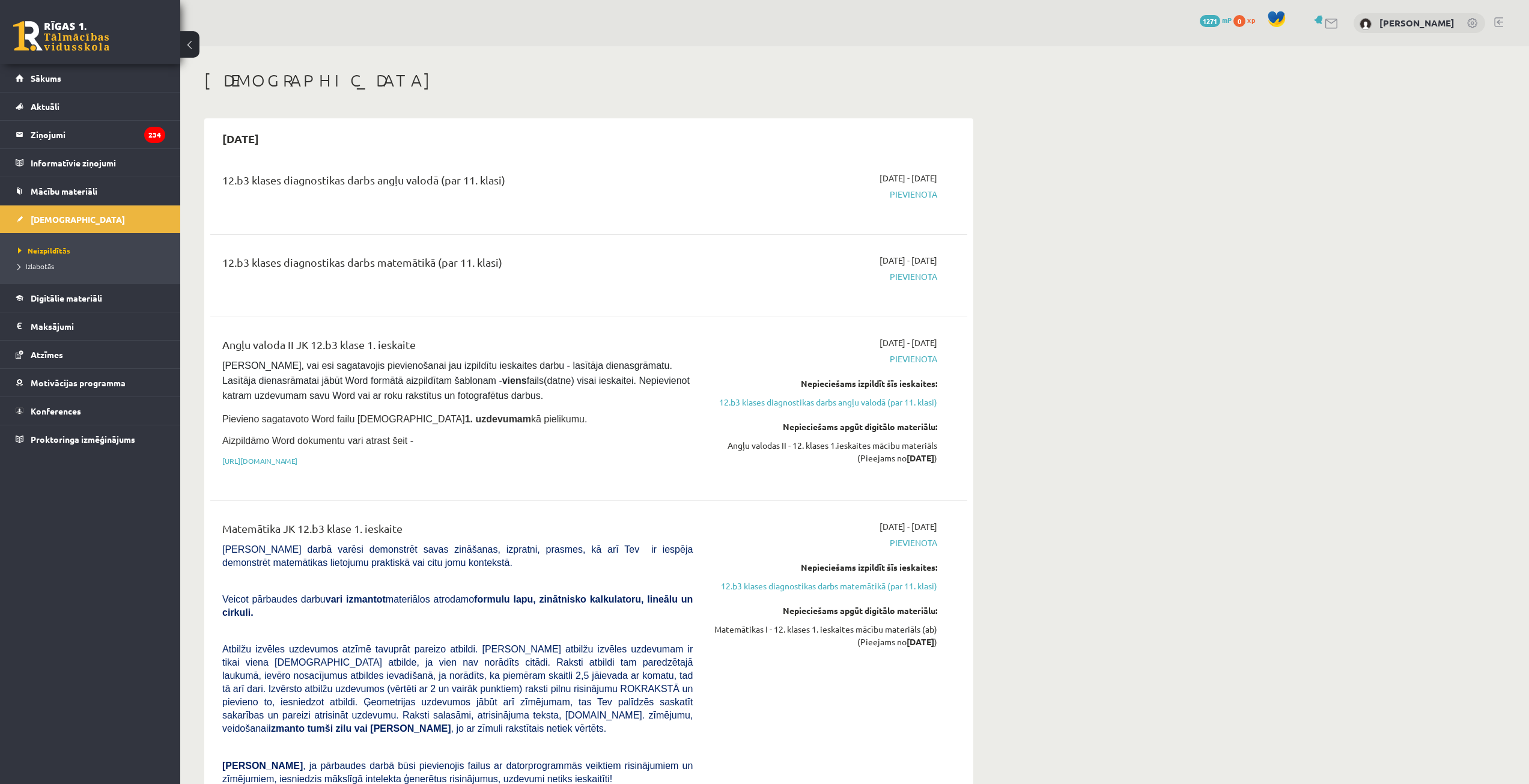
click at [1333, 26] on link at bounding box center [1332, 23] width 15 height 10
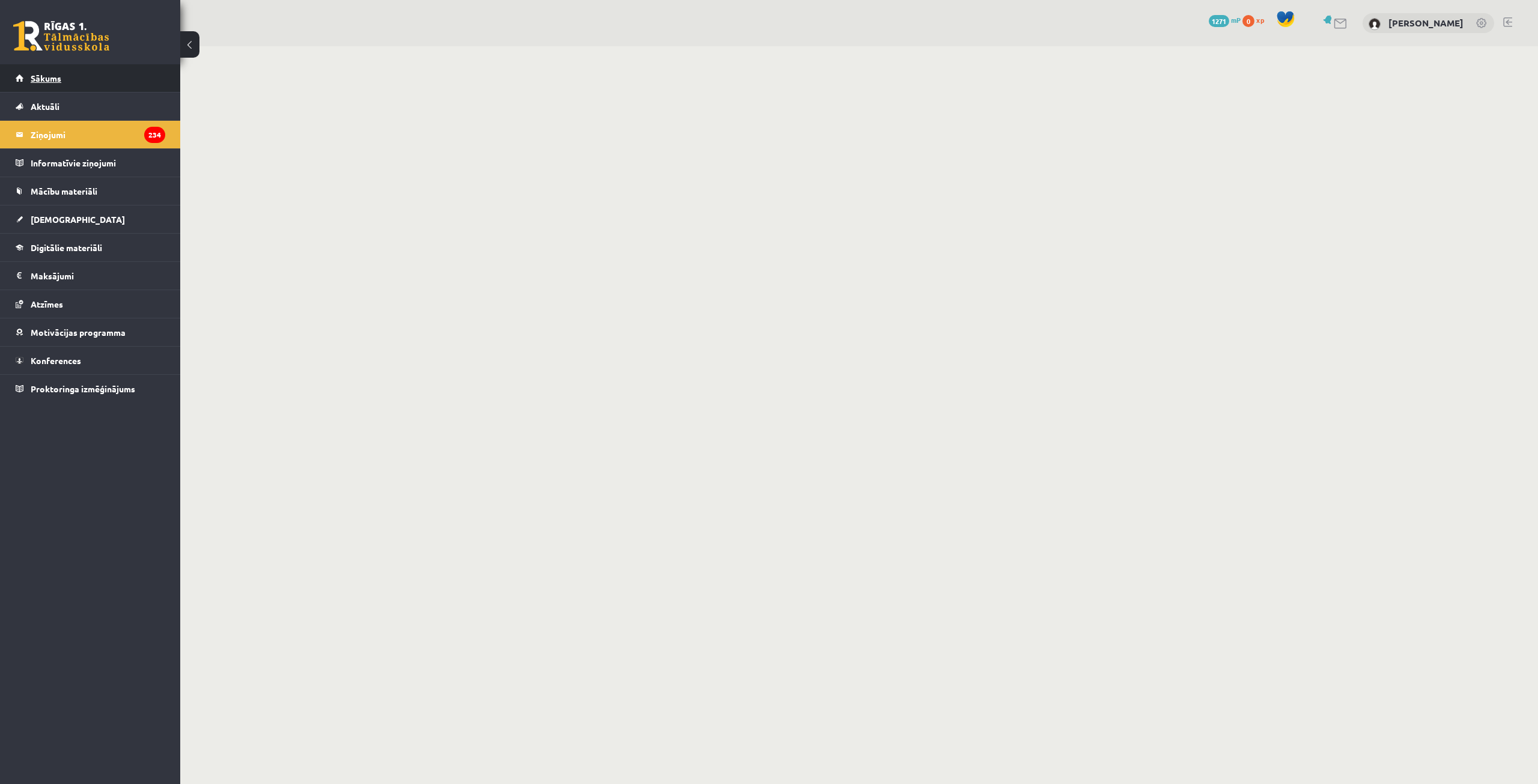
click at [102, 70] on link "Sākums" at bounding box center [90, 78] width 150 height 28
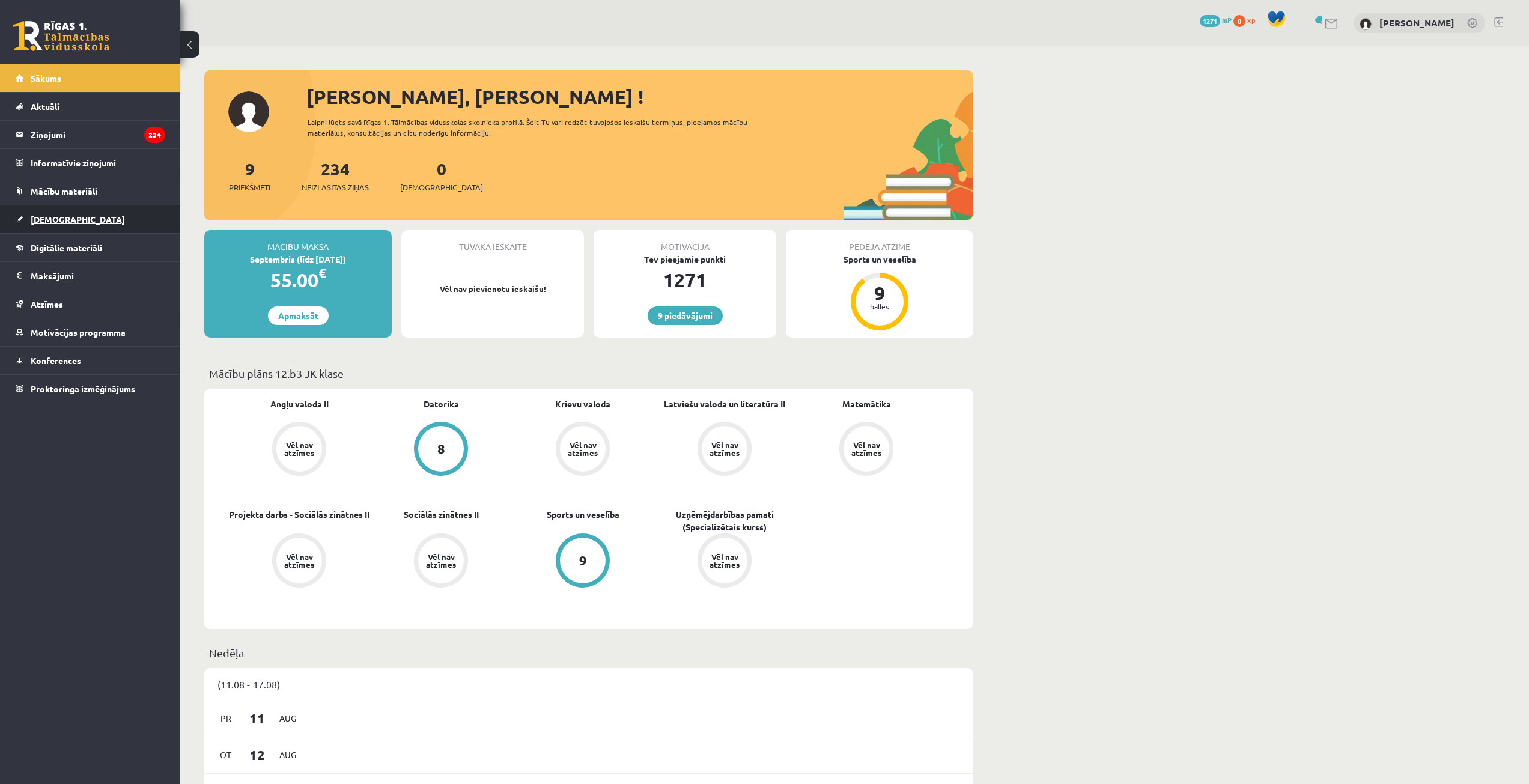
click at [106, 216] on link "[DEMOGRAPHIC_DATA]" at bounding box center [90, 219] width 150 height 28
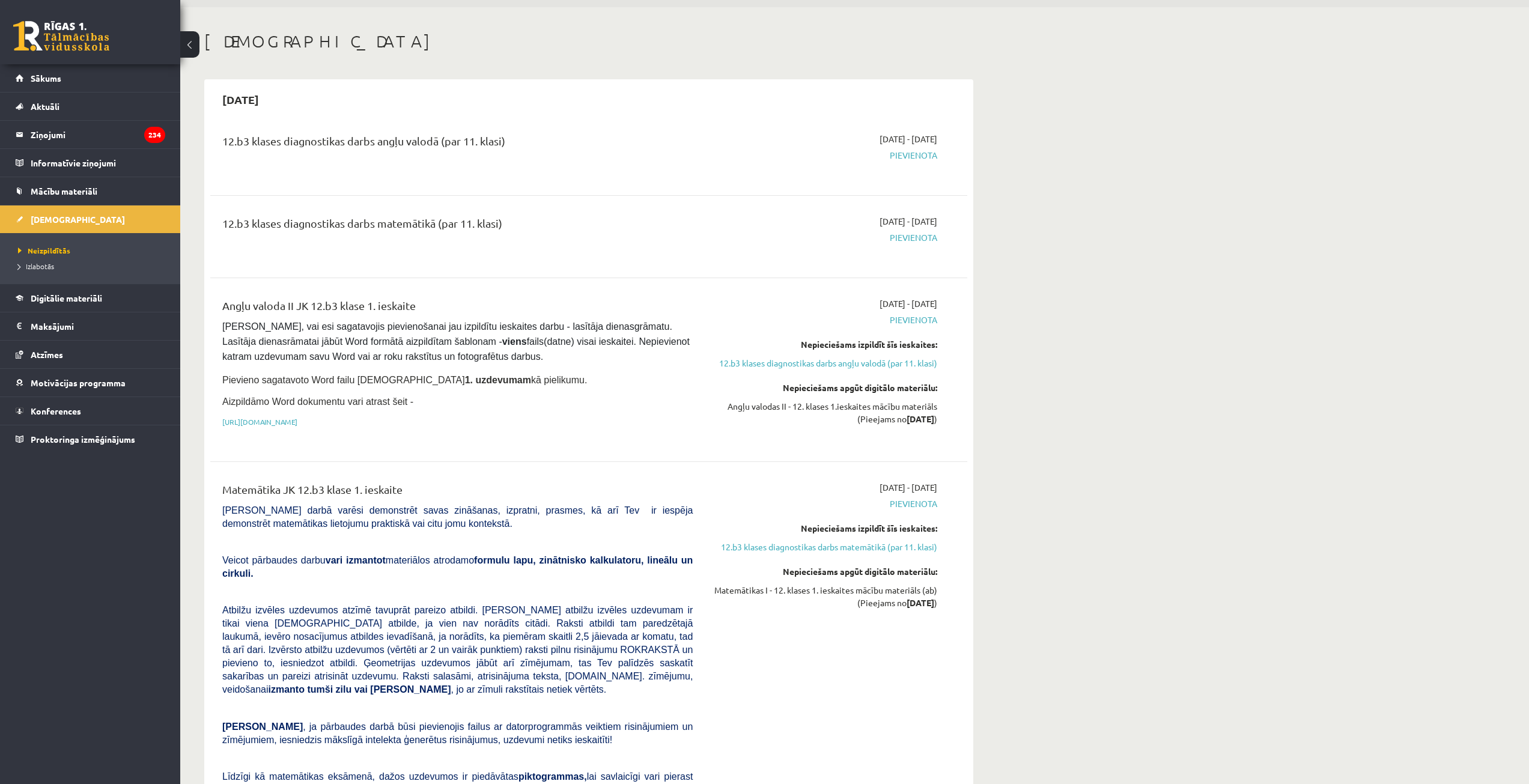
scroll to position [60, 0]
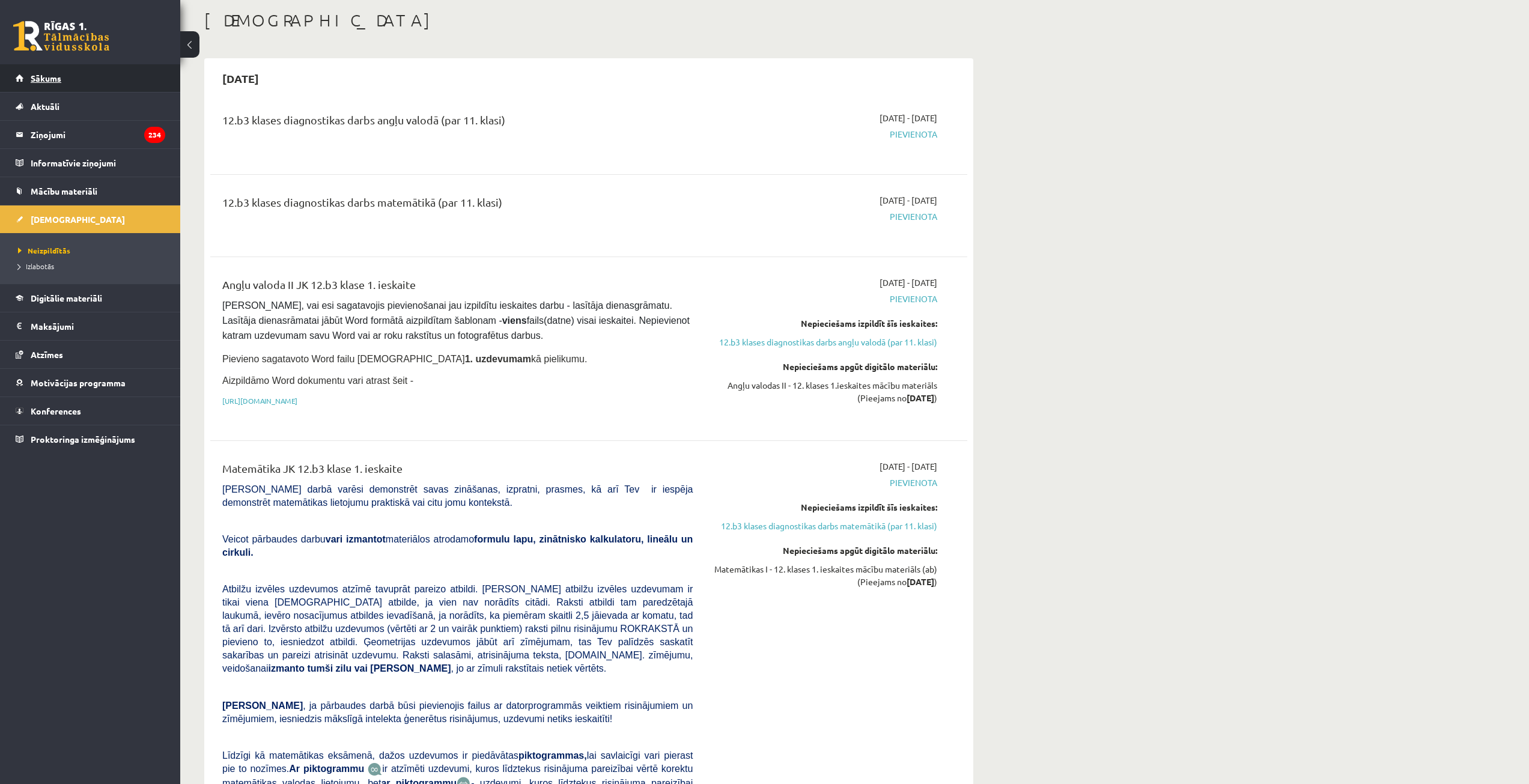
click at [64, 75] on link "Sākums" at bounding box center [90, 78] width 150 height 28
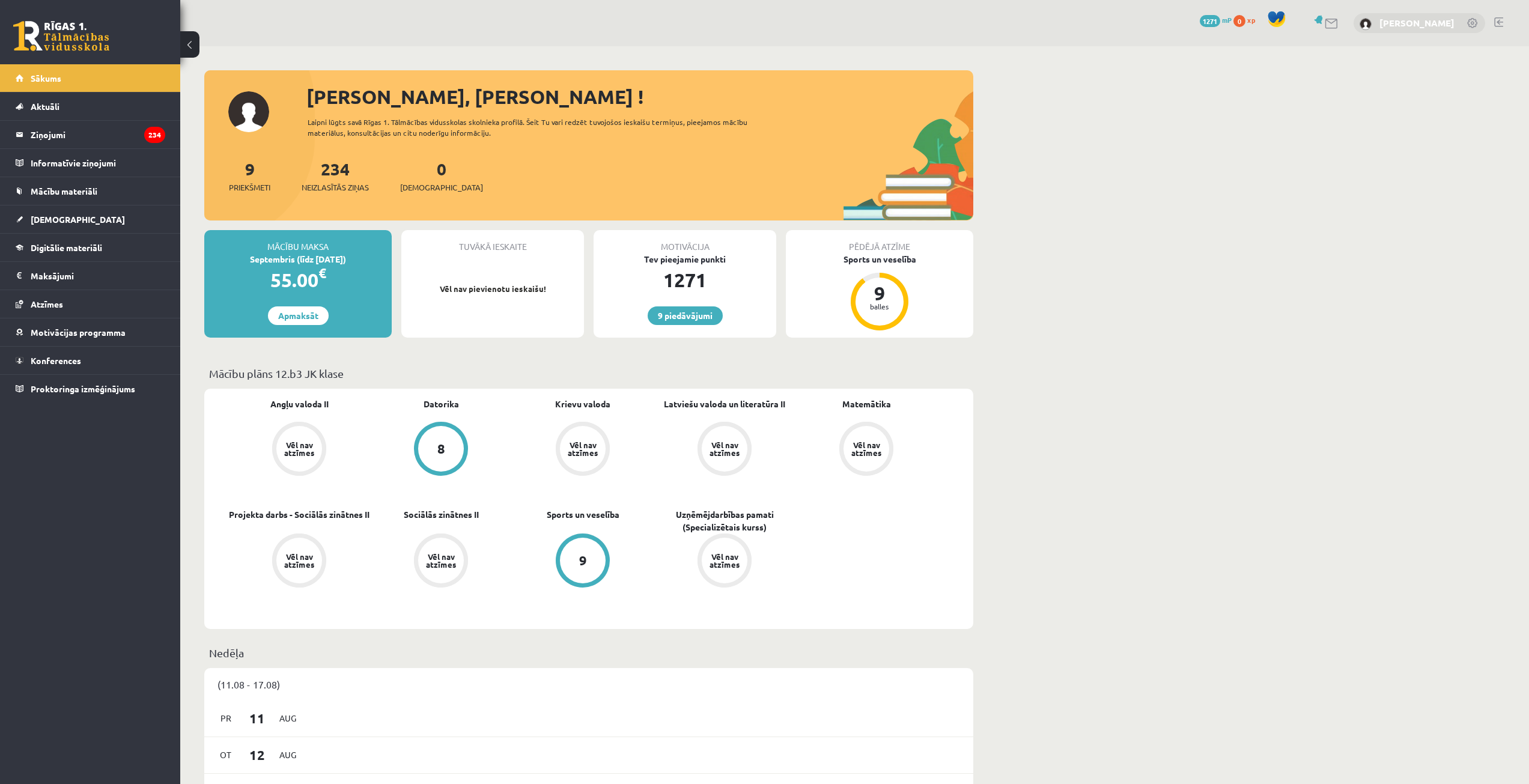
click at [1420, 27] on link "[PERSON_NAME]" at bounding box center [1417, 23] width 75 height 12
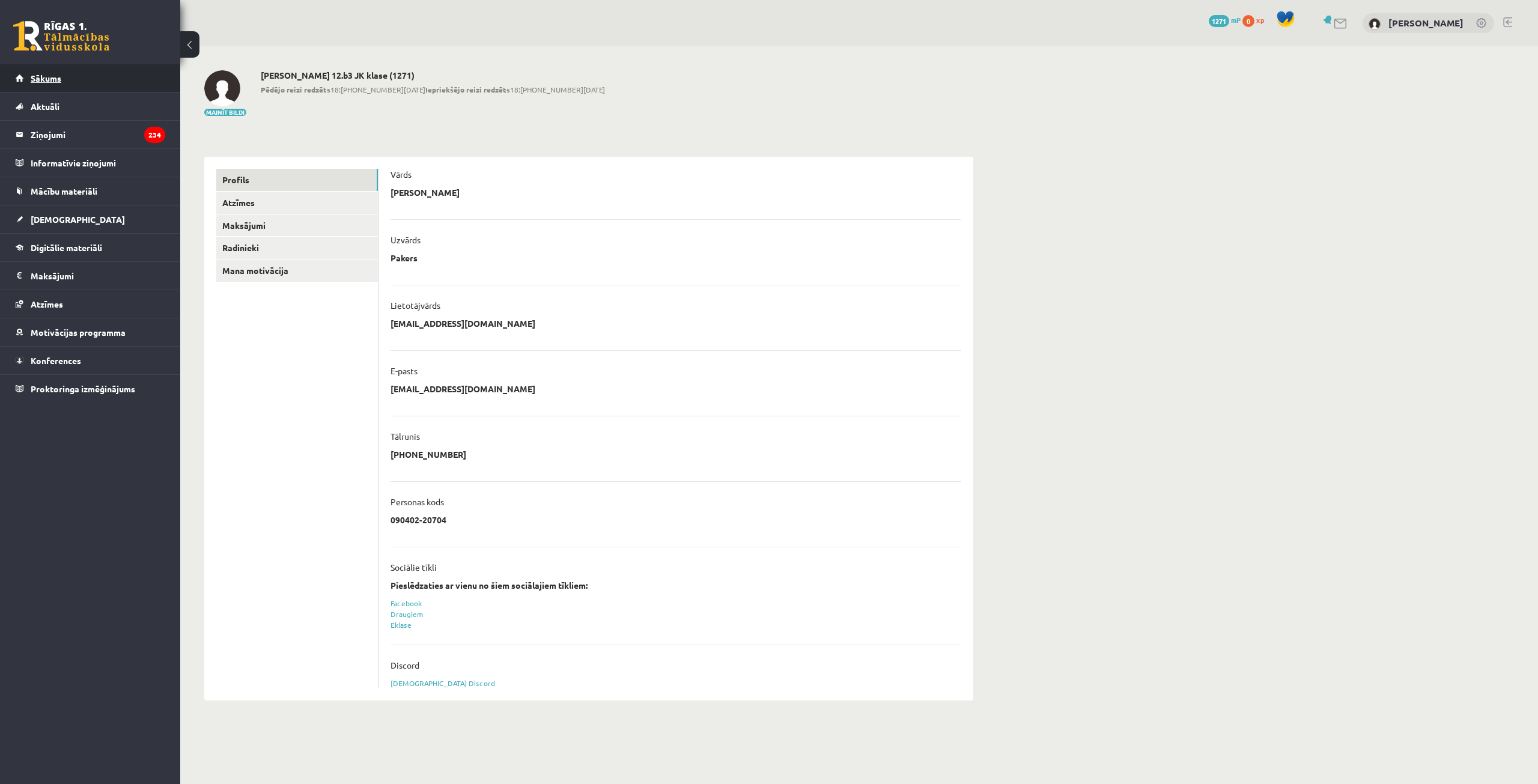
click at [136, 86] on link "Sākums" at bounding box center [90, 78] width 150 height 28
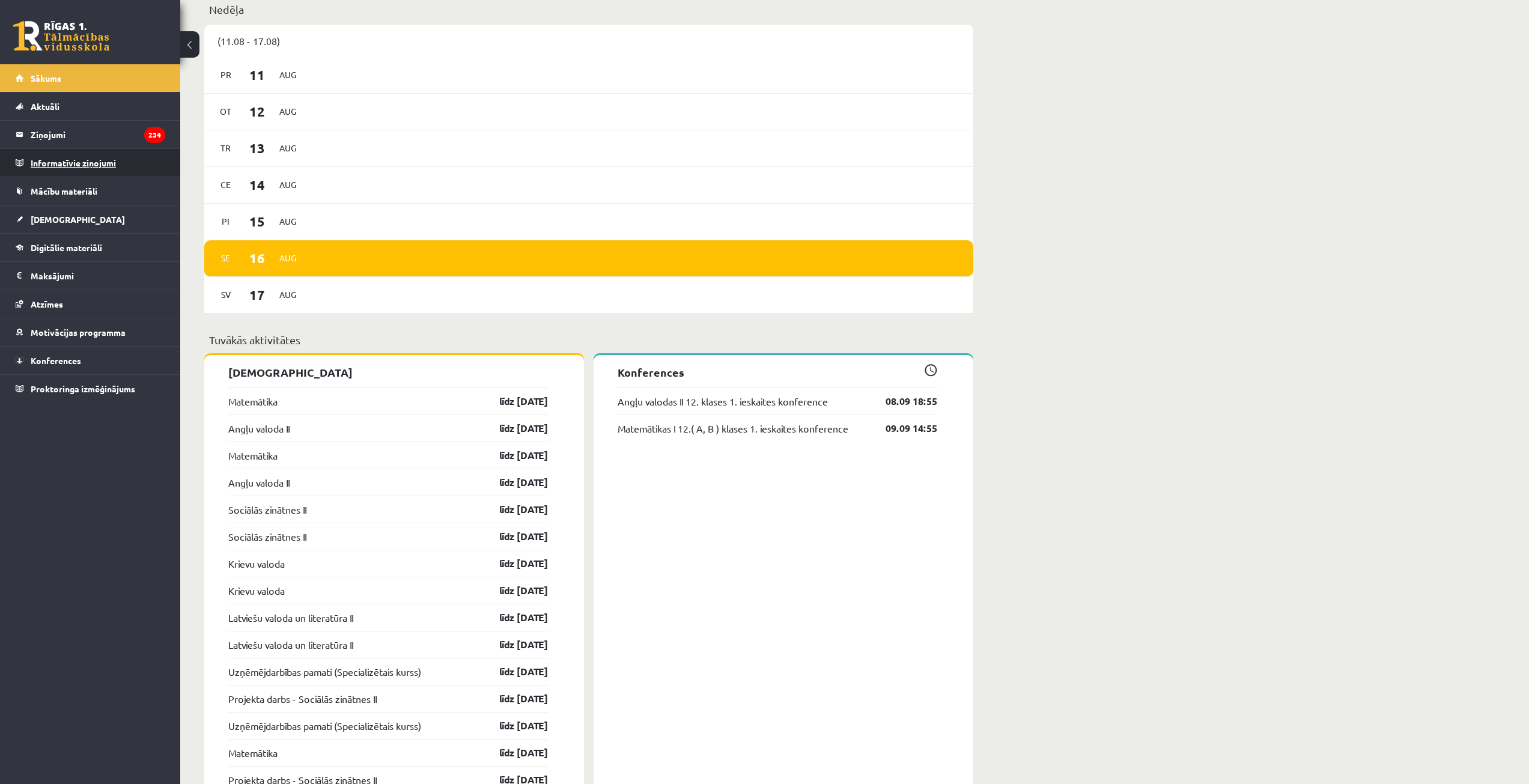
scroll to position [287, 0]
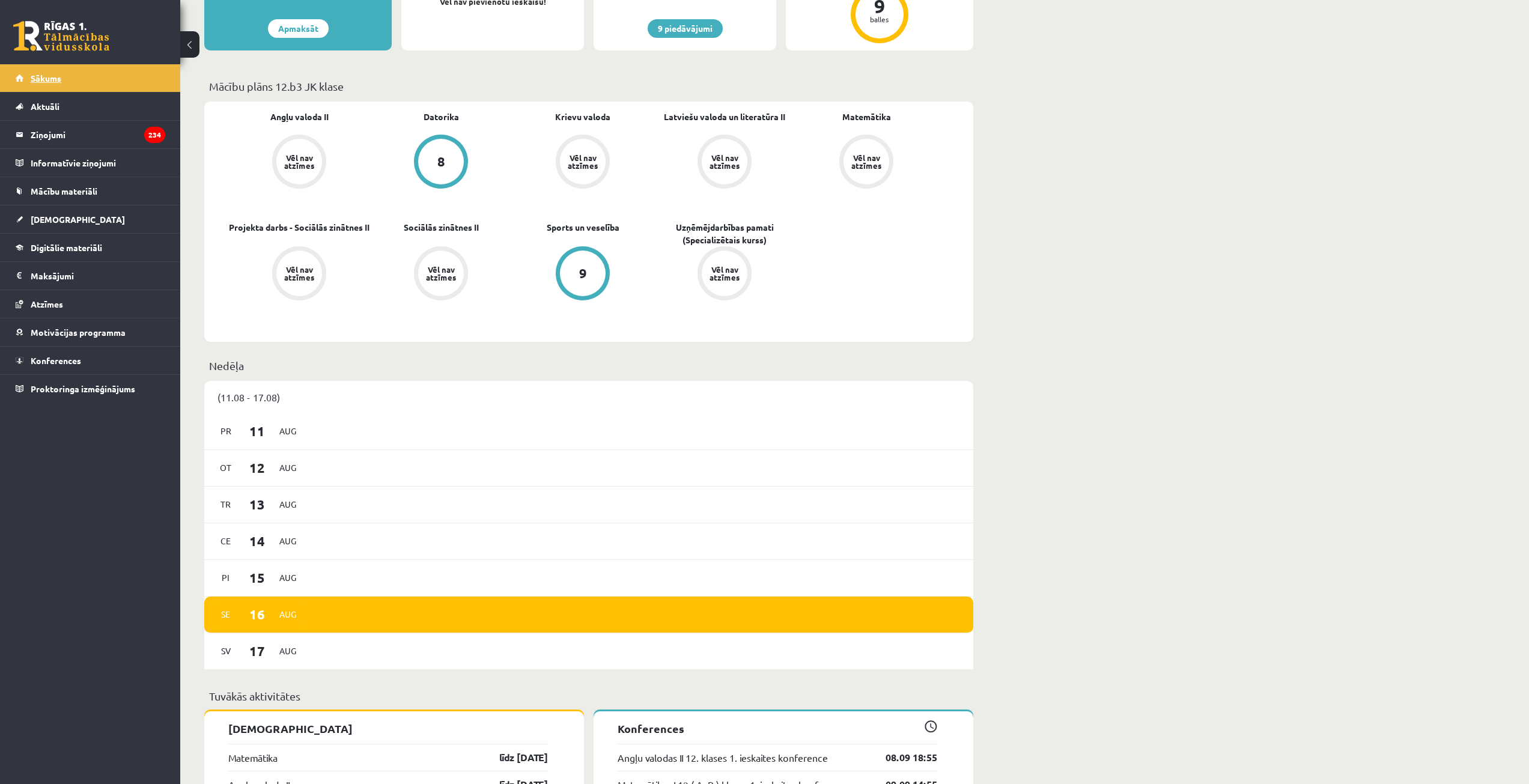
click at [54, 69] on link "Sākums" at bounding box center [90, 78] width 150 height 28
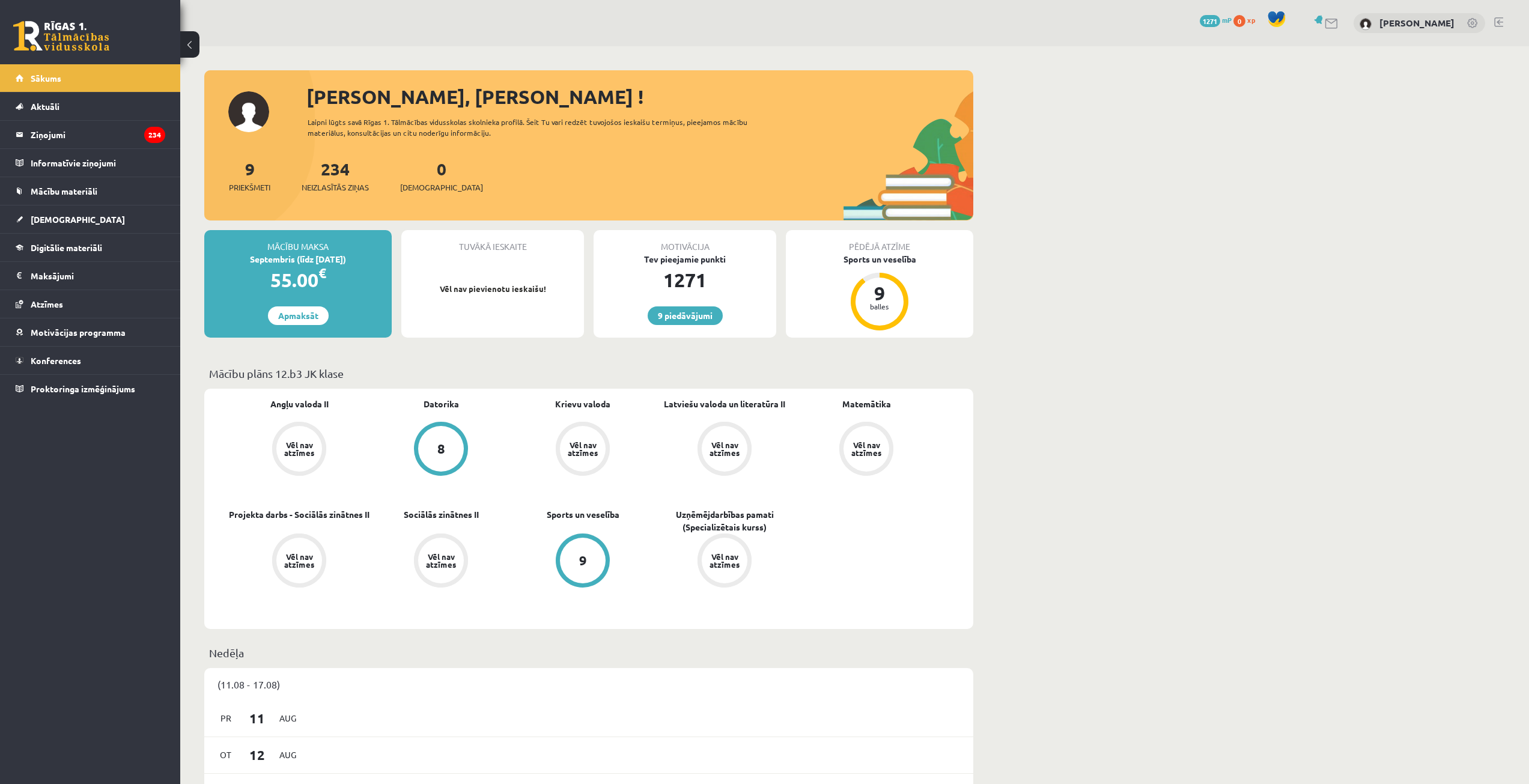
click at [190, 39] on button at bounding box center [189, 45] width 19 height 26
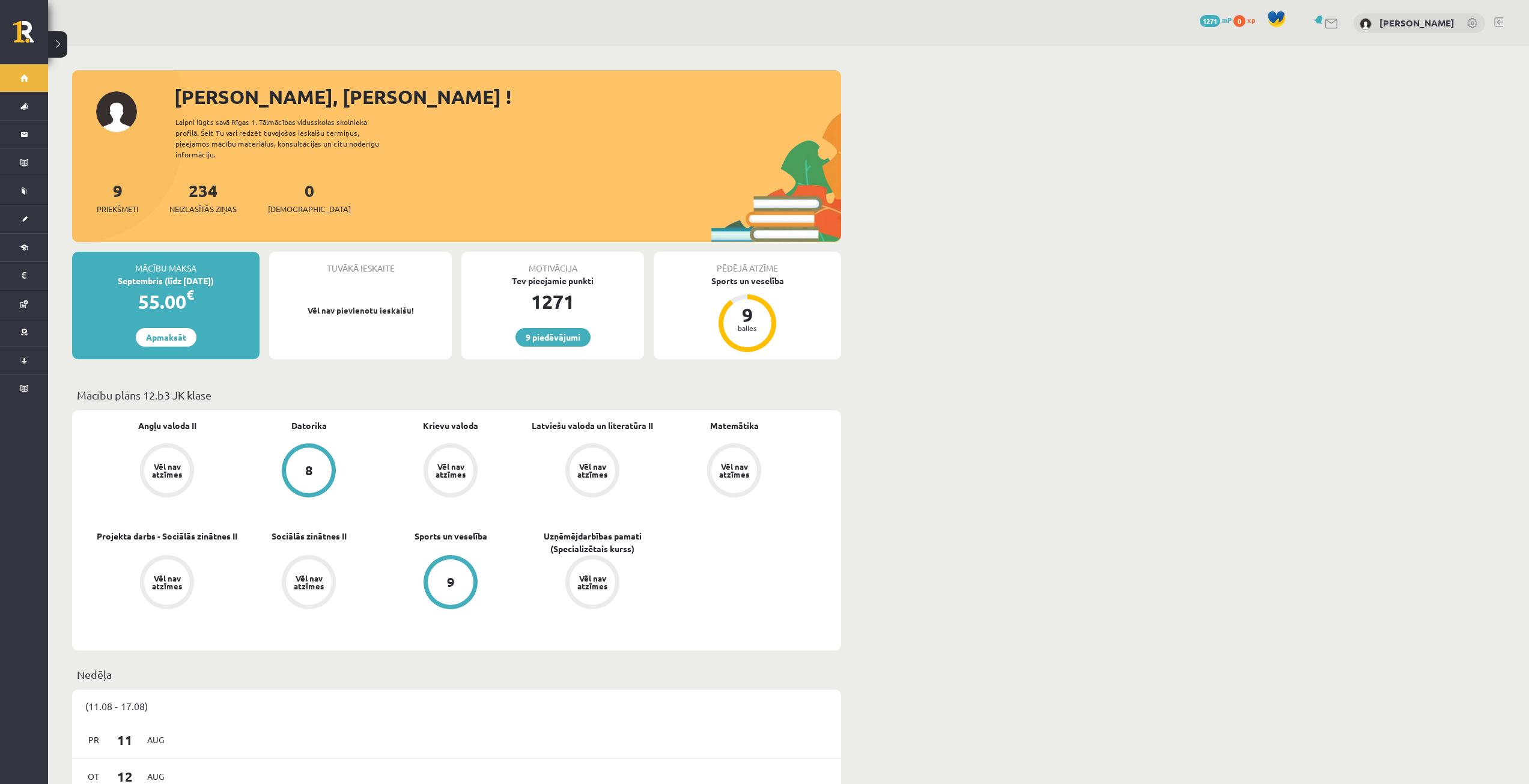
click at [62, 48] on button at bounding box center [58, 45] width 19 height 26
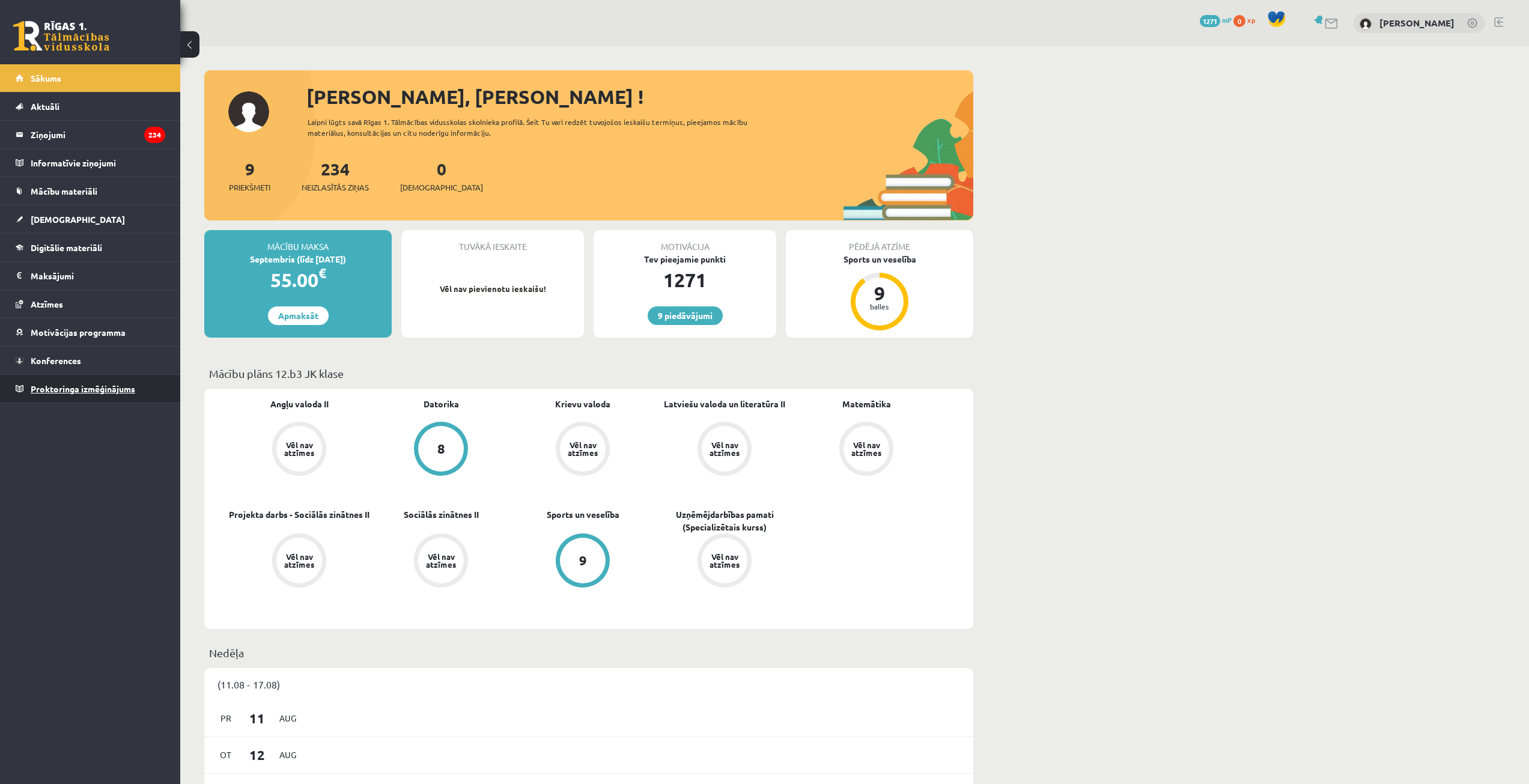
click at [120, 383] on link "Proktoringa izmēģinājums" at bounding box center [90, 388] width 150 height 28
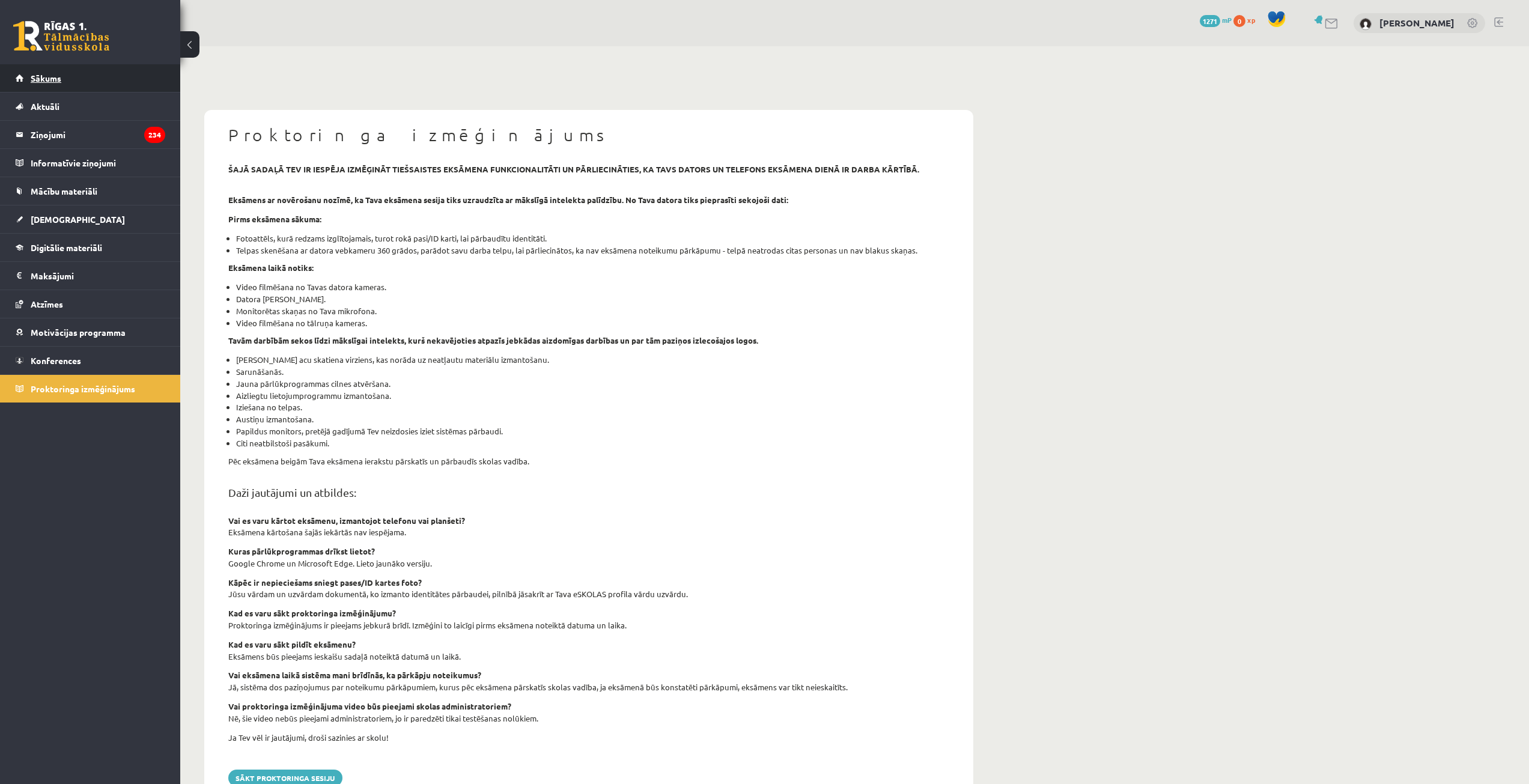
click at [74, 83] on link "Sākums" at bounding box center [90, 78] width 150 height 28
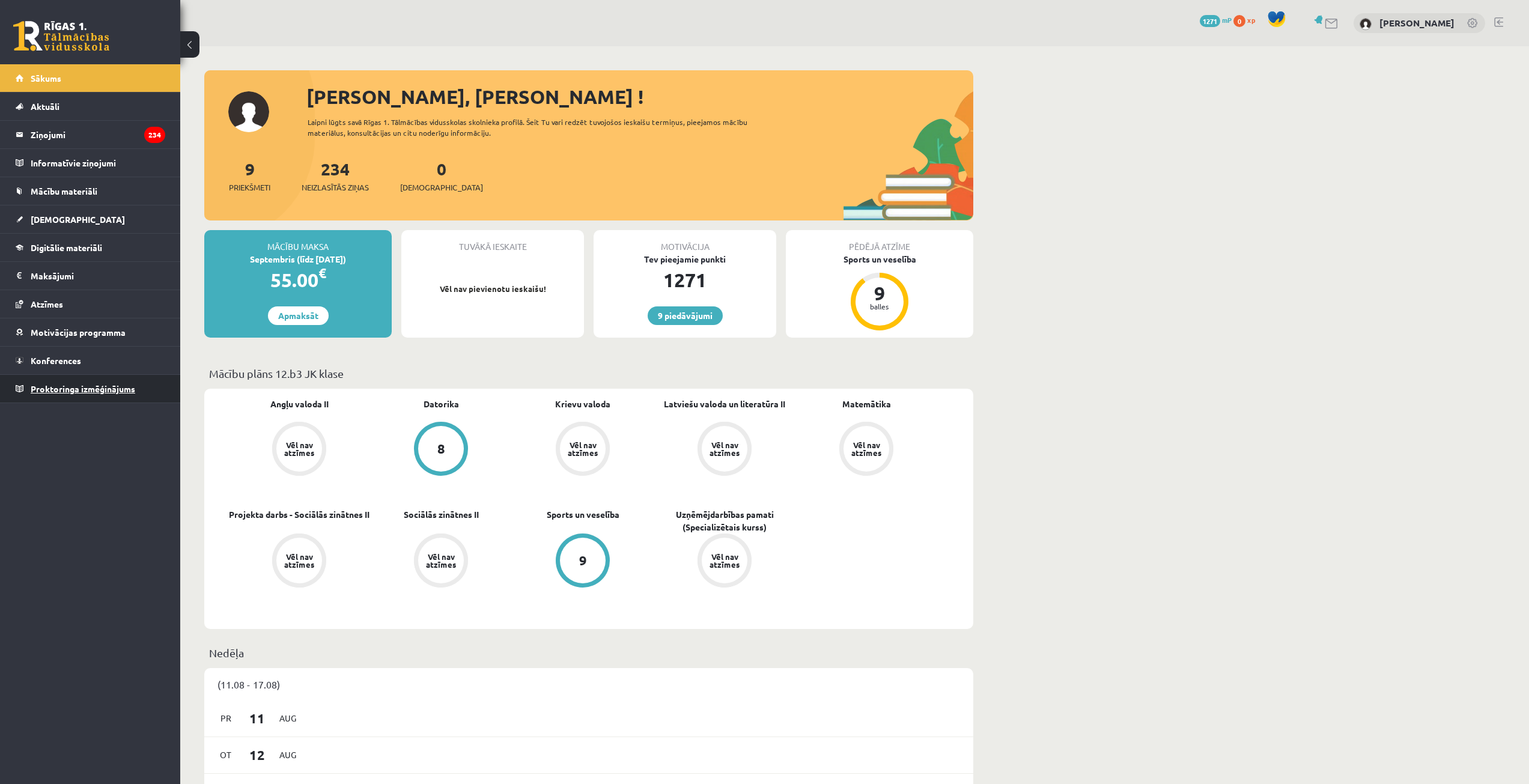
click at [105, 382] on link "Proktoringa izmēģinājums" at bounding box center [90, 388] width 150 height 28
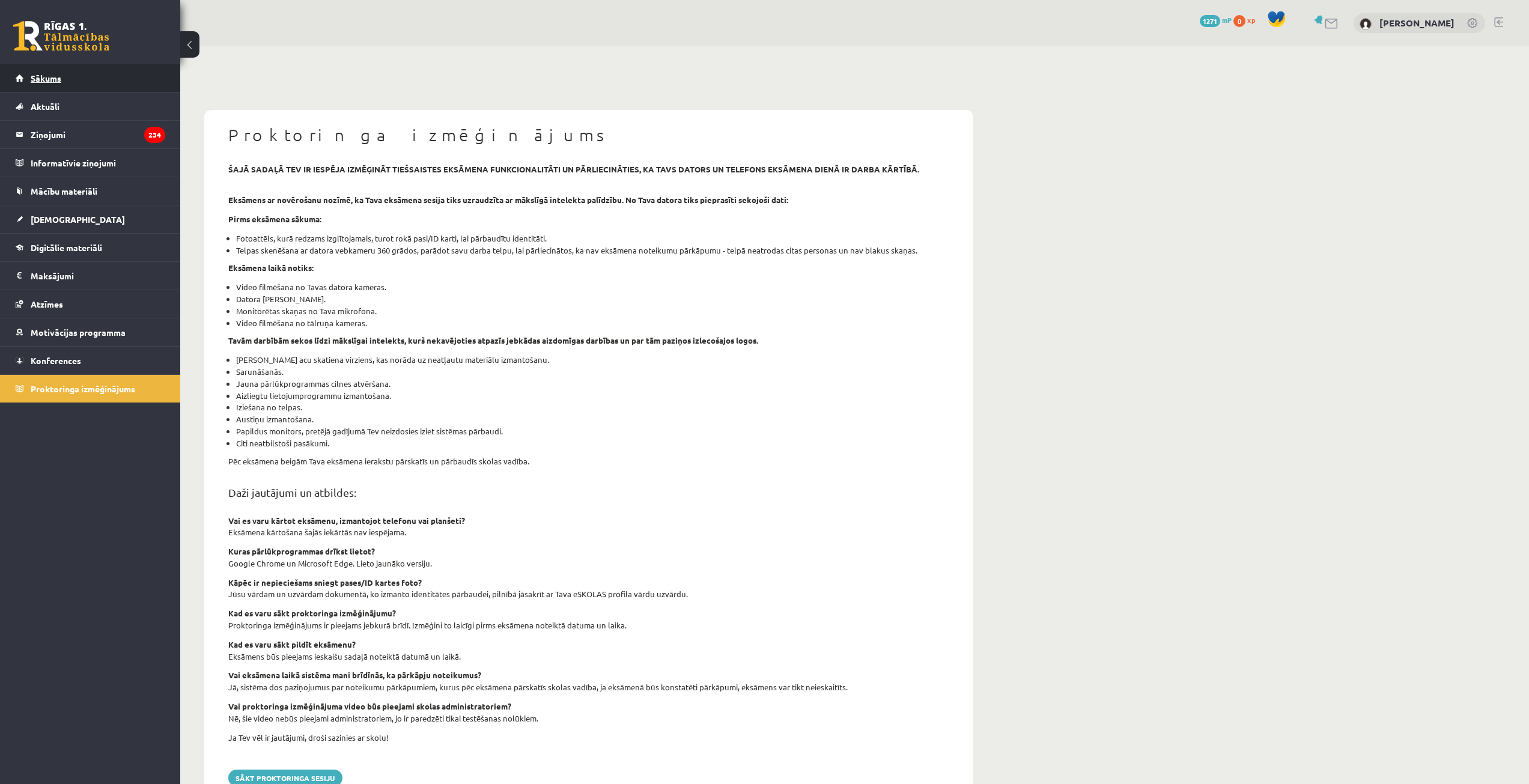
click at [109, 81] on link "Sākums" at bounding box center [90, 78] width 150 height 28
